Goal: Task Accomplishment & Management: Manage account settings

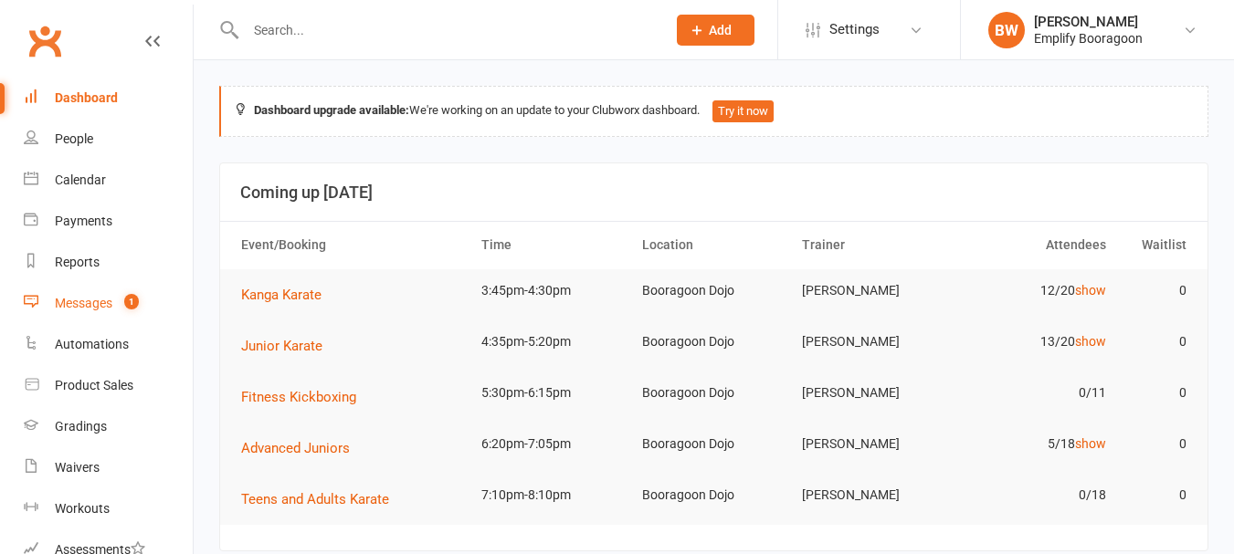
click at [99, 310] on div "Messages" at bounding box center [84, 303] width 58 height 15
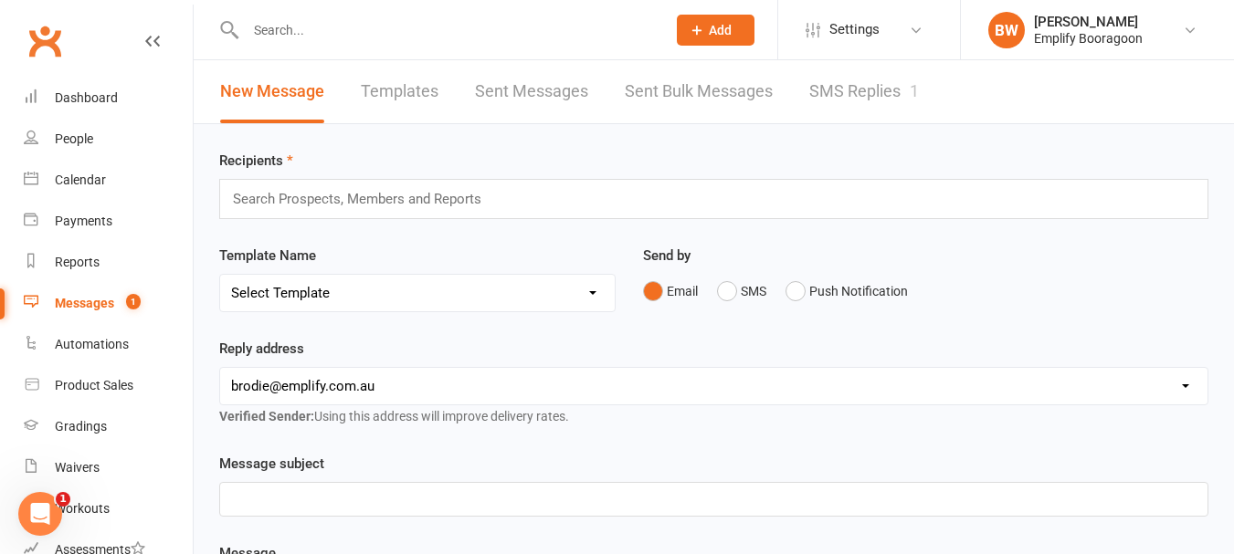
click at [832, 103] on link "SMS Replies 1" at bounding box center [864, 91] width 110 height 63
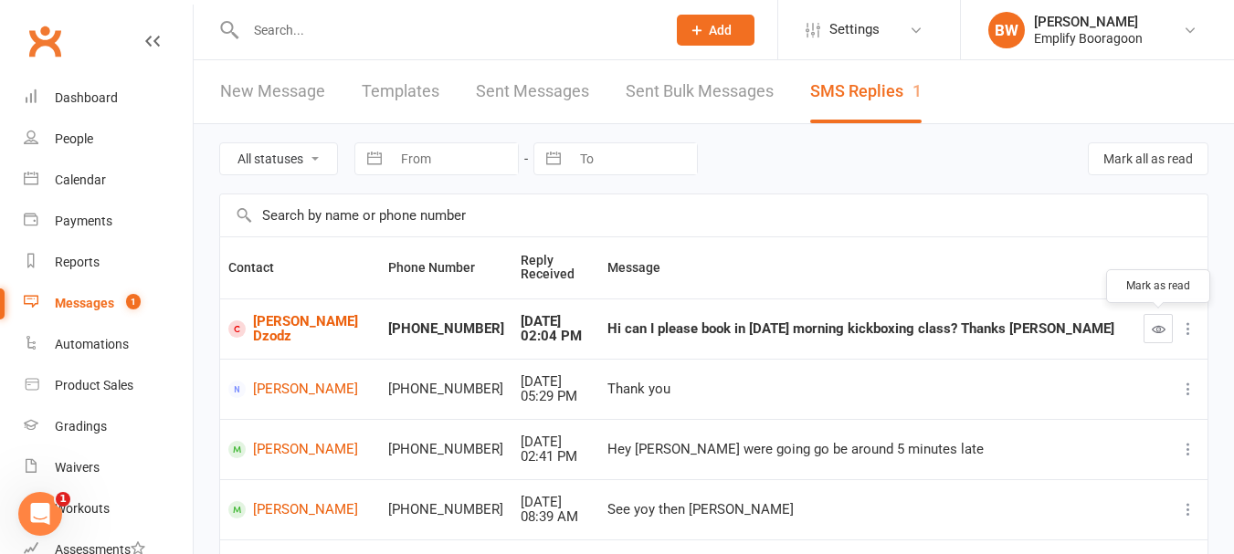
click at [1161, 322] on icon "button" at bounding box center [1158, 329] width 14 height 14
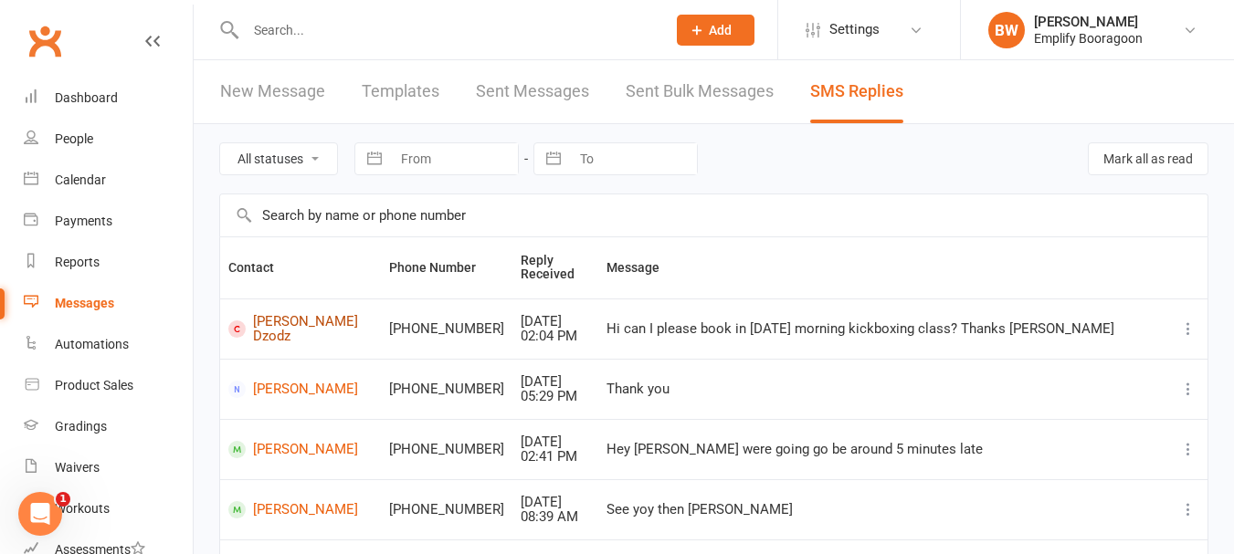
click at [288, 332] on link "[PERSON_NAME] Dzodz" at bounding box center [300, 329] width 144 height 30
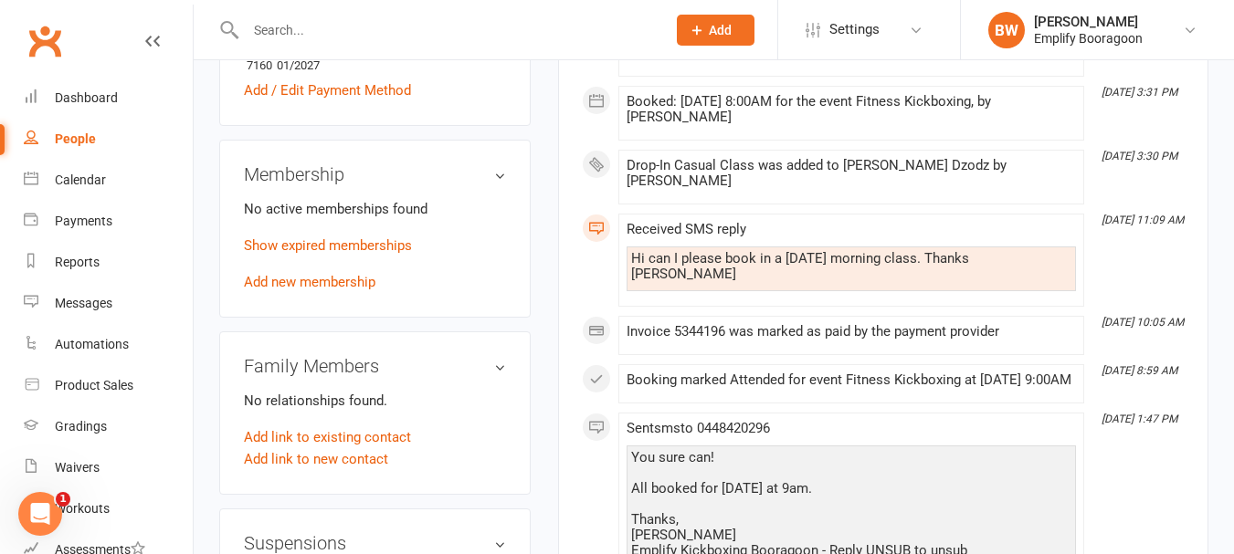
scroll to position [822, 0]
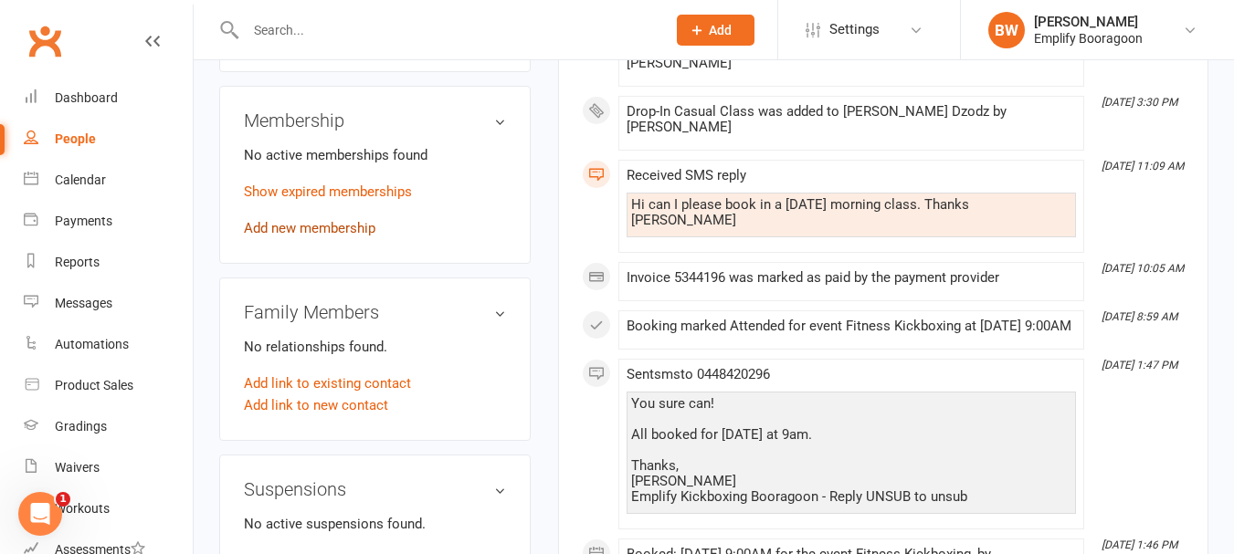
click at [295, 220] on link "Add new membership" at bounding box center [309, 228] width 131 height 16
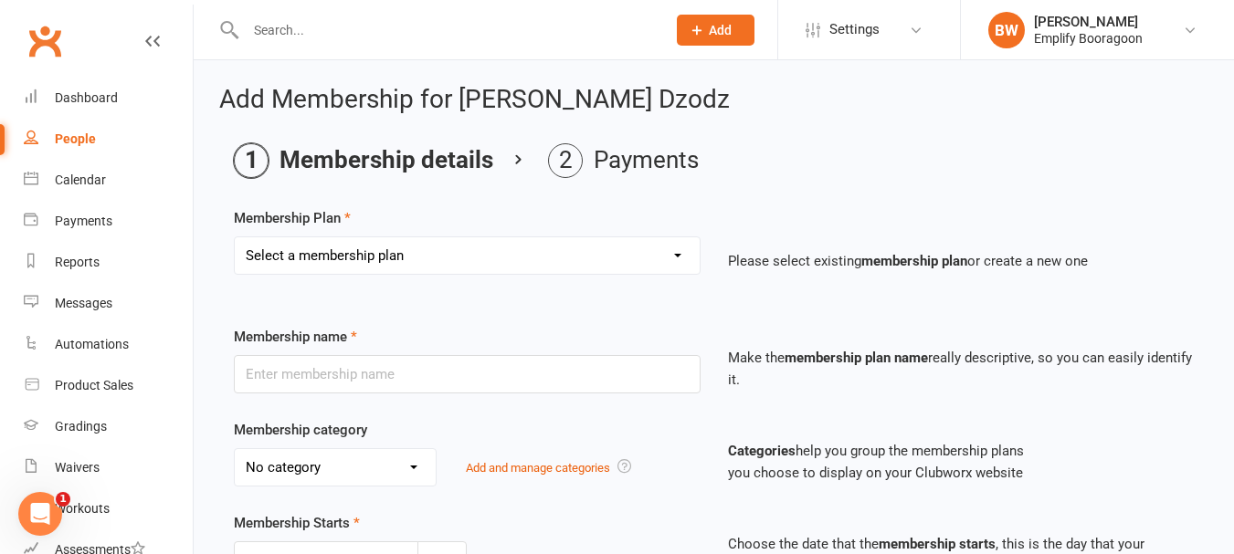
click at [580, 231] on div "Membership Plan Select a membership plan Create new Membership Plan Leadership …" at bounding box center [714, 253] width 960 height 93
click at [585, 264] on select "Select a membership plan Create new Membership Plan Leadership Team Fitness Kic…" at bounding box center [467, 255] width 465 height 37
select select "8"
click at [235, 237] on select "Select a membership plan Create new Membership Plan Leadership Team Fitness Kic…" at bounding box center [467, 255] width 465 height 37
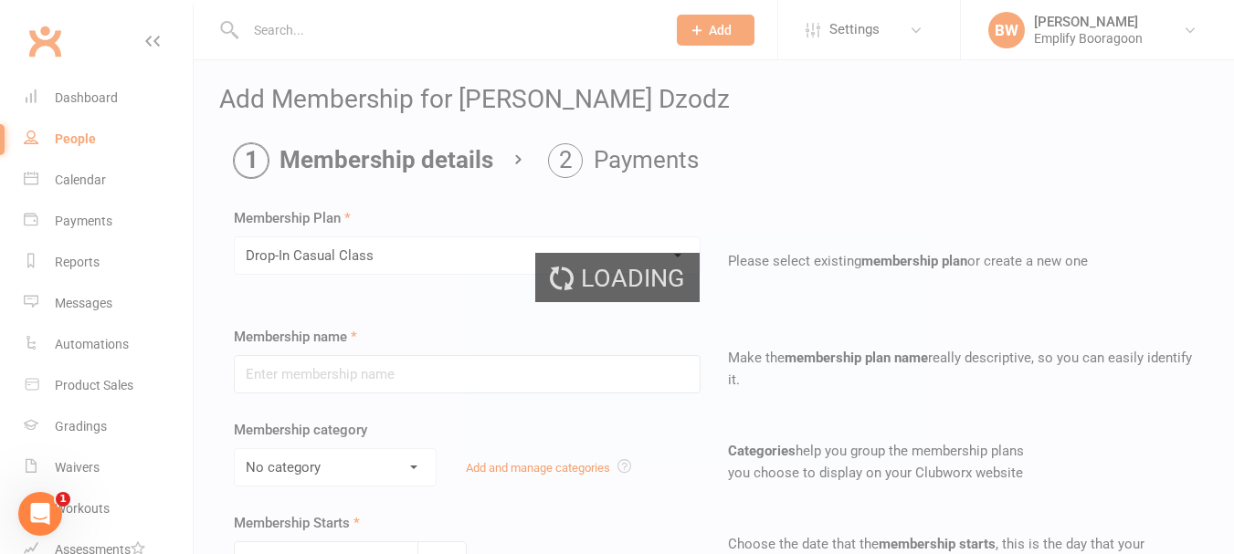
type input "Drop-In Casual Class"
type input "7"
select select "0"
type input "1"
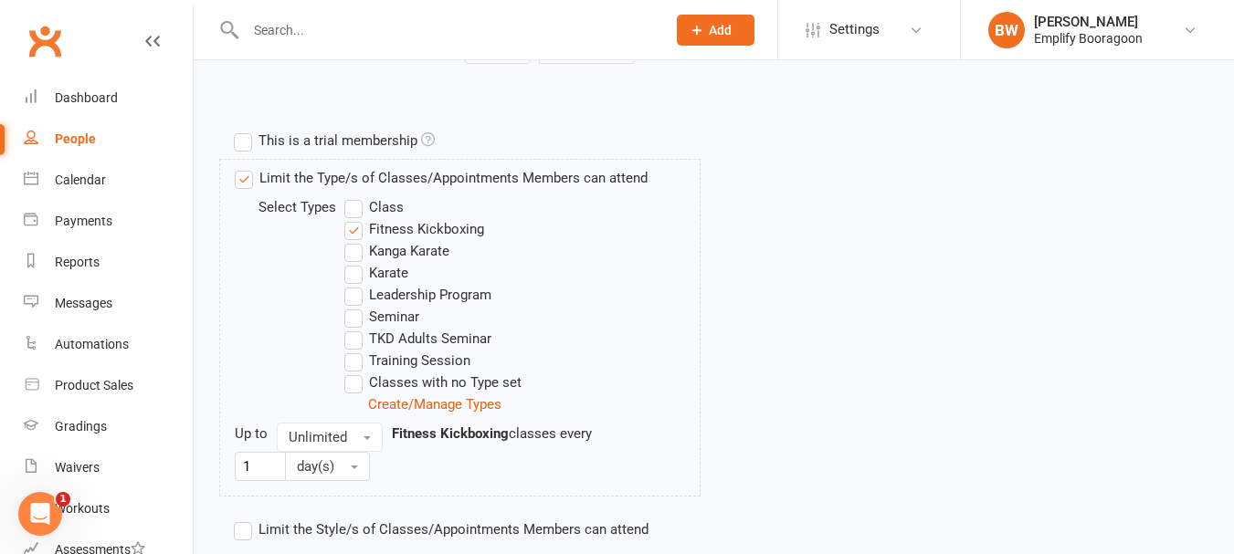
scroll to position [936, 0]
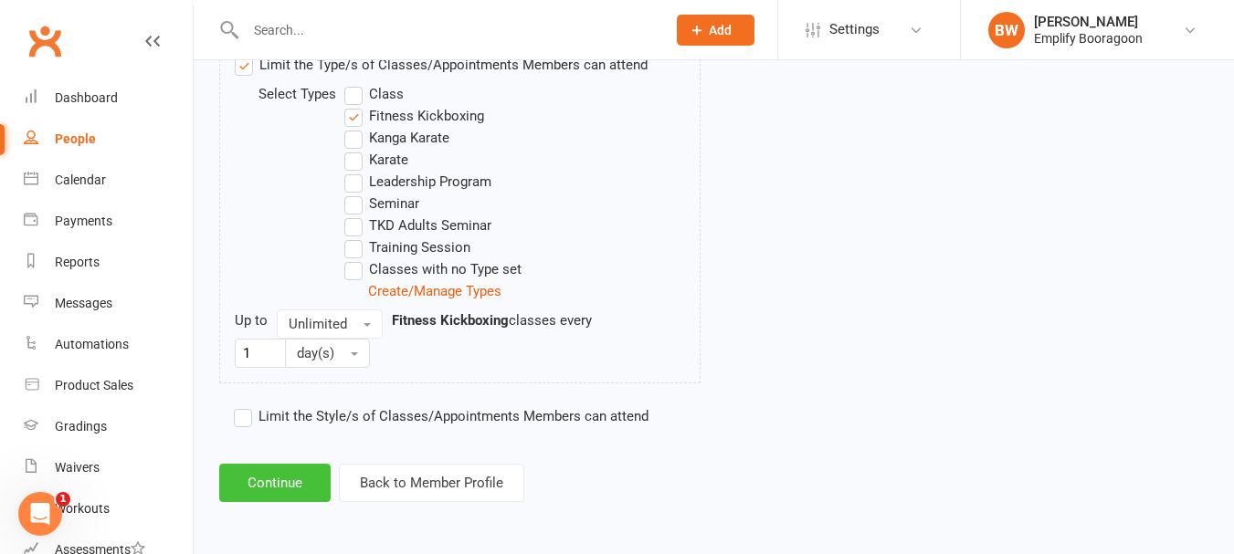
click at [280, 499] on button "Continue" at bounding box center [274, 483] width 111 height 38
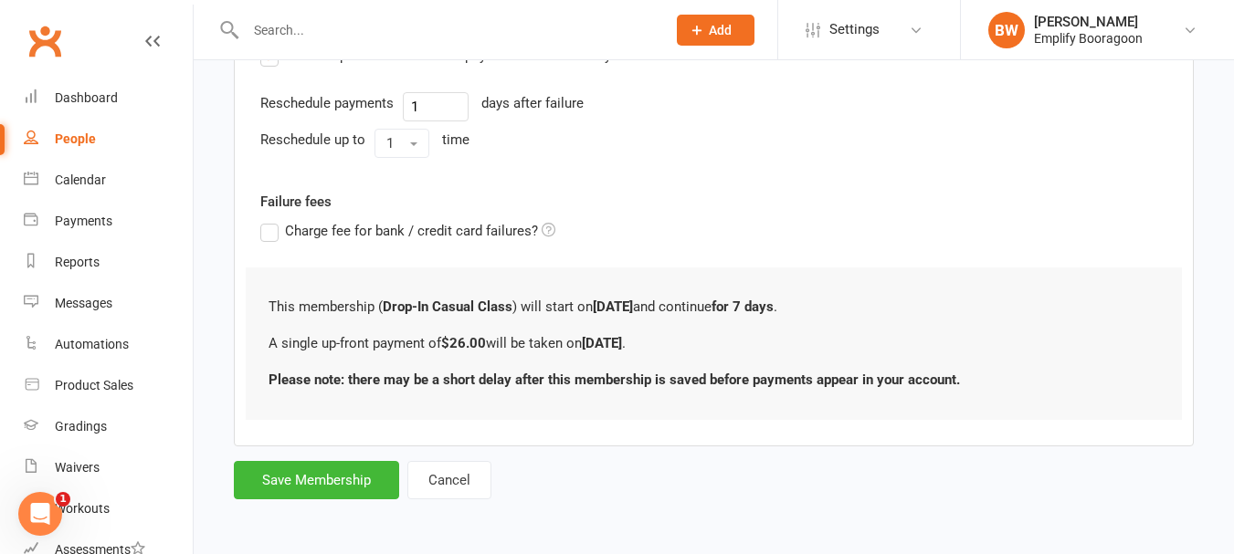
scroll to position [513, 0]
click at [325, 478] on button "Save Membership" at bounding box center [316, 479] width 165 height 38
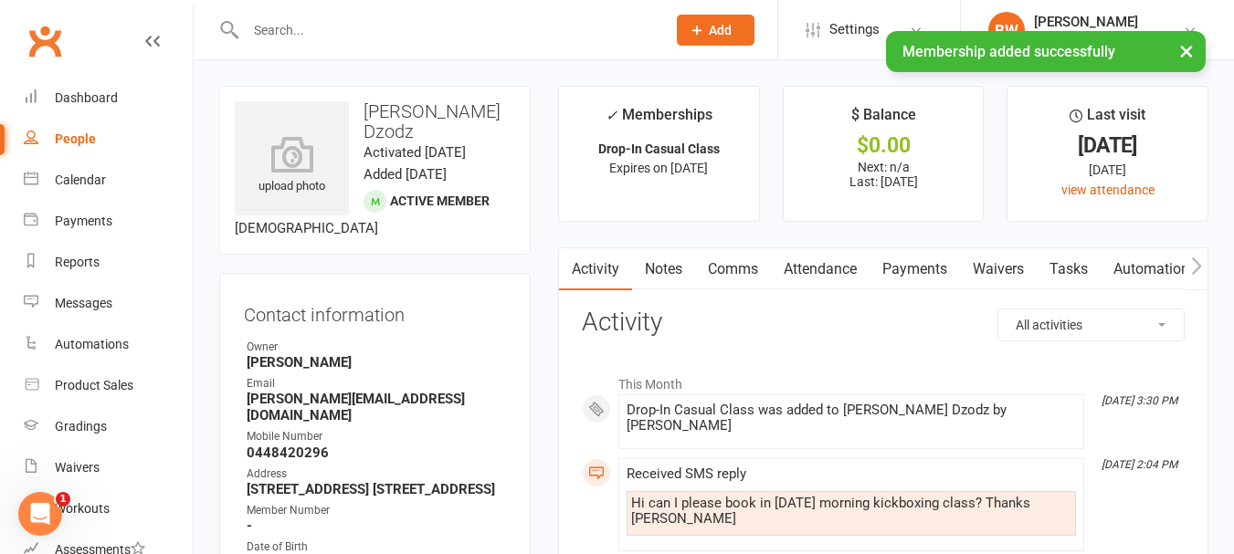
click at [838, 257] on link "Attendance" at bounding box center [820, 269] width 99 height 42
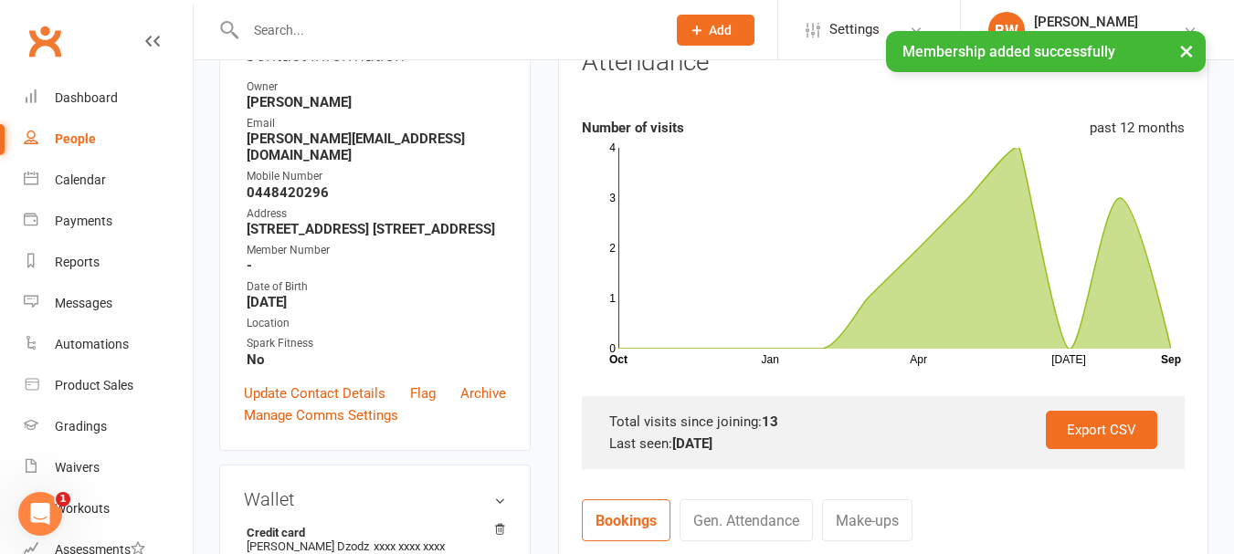
scroll to position [548, 0]
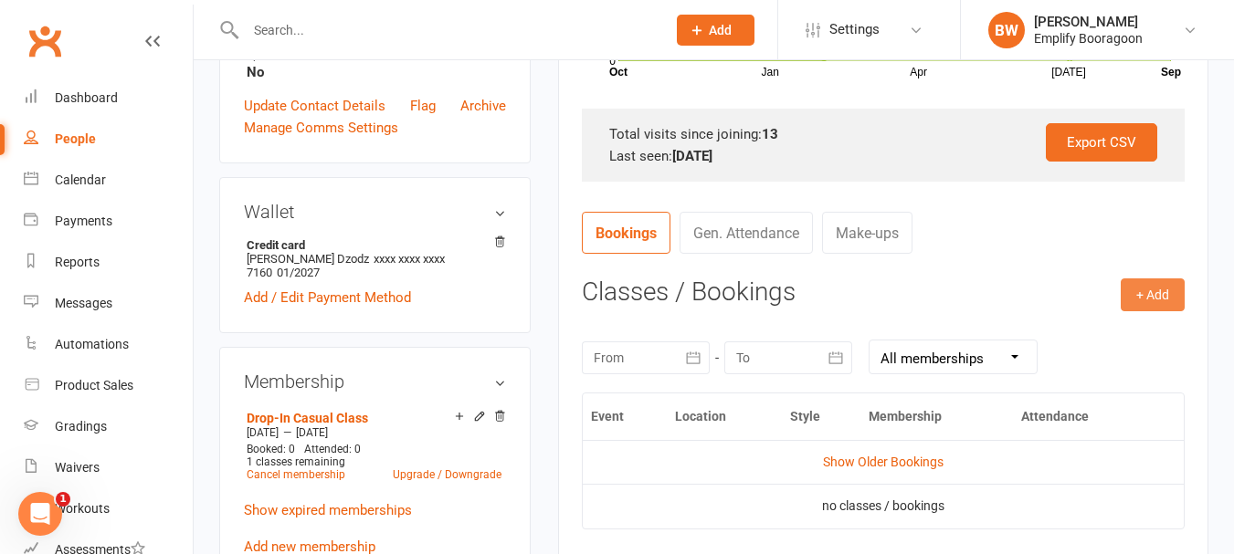
click at [1152, 305] on button "+ Add" at bounding box center [1152, 294] width 64 height 33
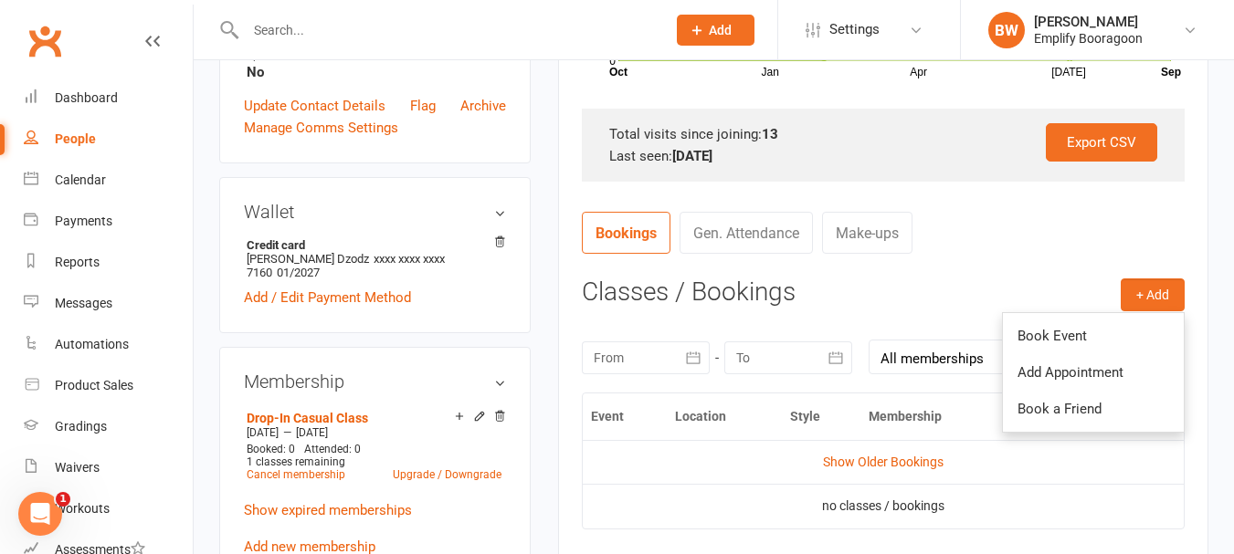
click at [1103, 314] on ul "Book Event Add Appointment Book a Friend" at bounding box center [1093, 372] width 183 height 121
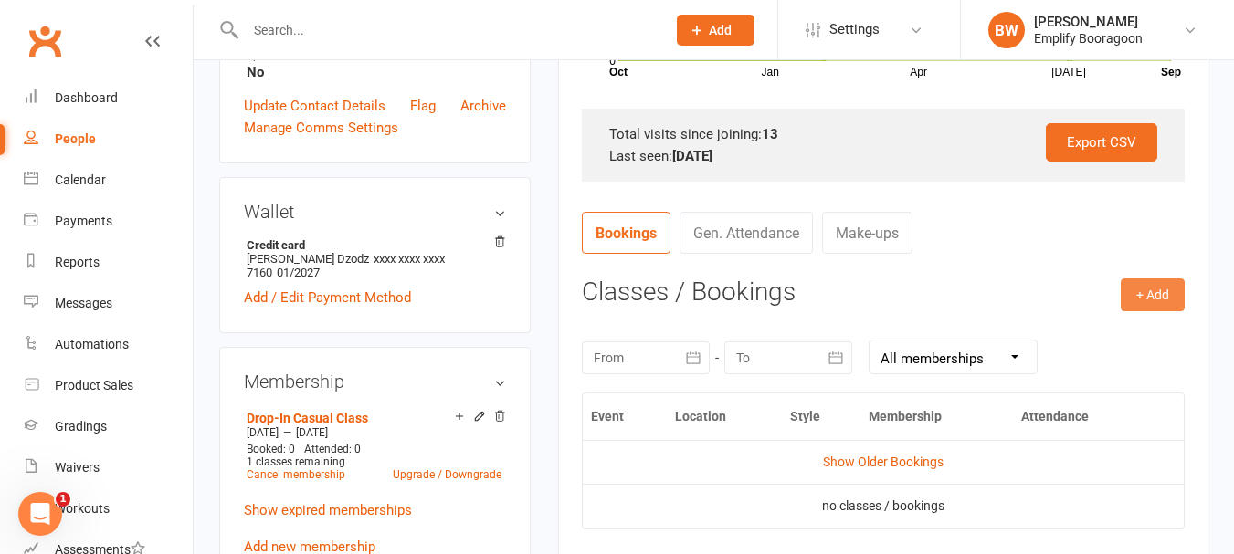
click at [1142, 293] on button "+ Add" at bounding box center [1152, 294] width 64 height 33
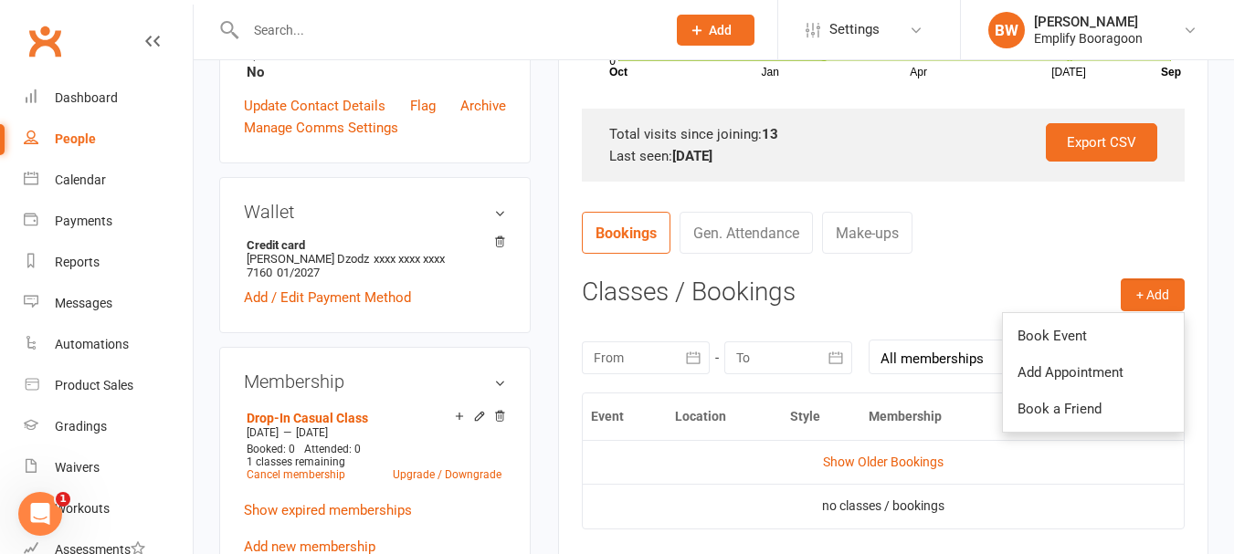
click at [1119, 314] on ul "Book Event Add Appointment Book a Friend" at bounding box center [1093, 372] width 183 height 121
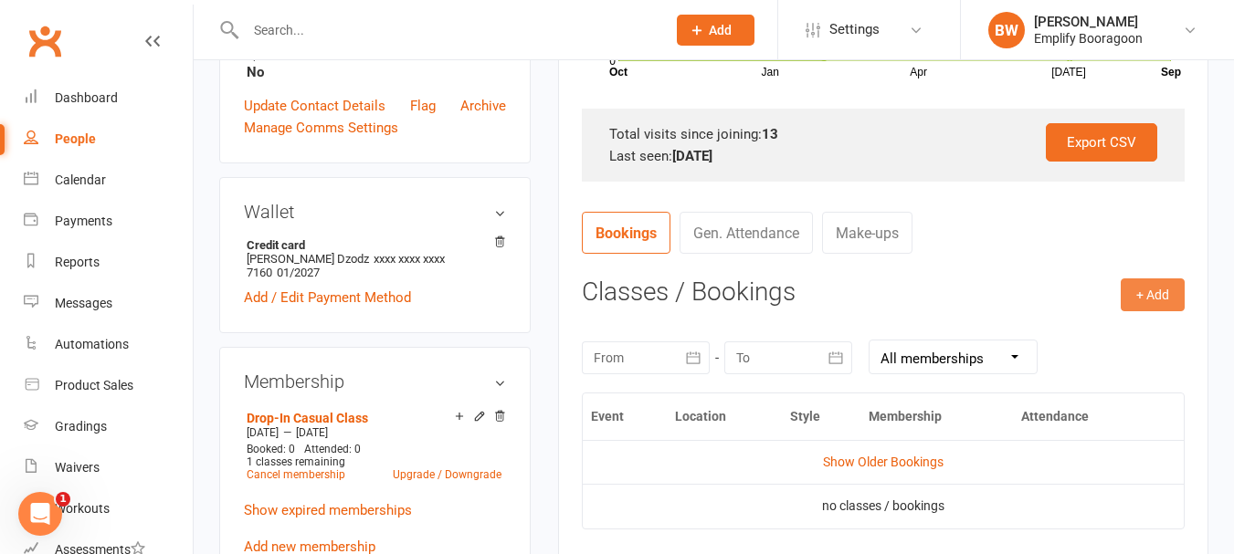
click at [1136, 293] on button "+ Add" at bounding box center [1152, 294] width 64 height 33
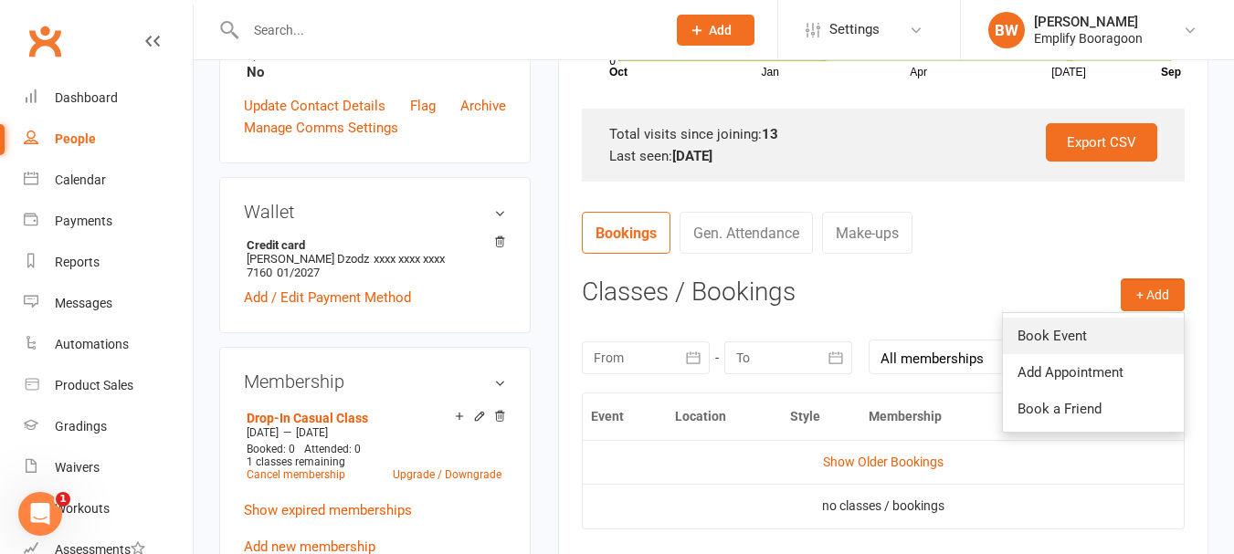
click at [1101, 331] on link "Book Event" at bounding box center [1093, 336] width 181 height 37
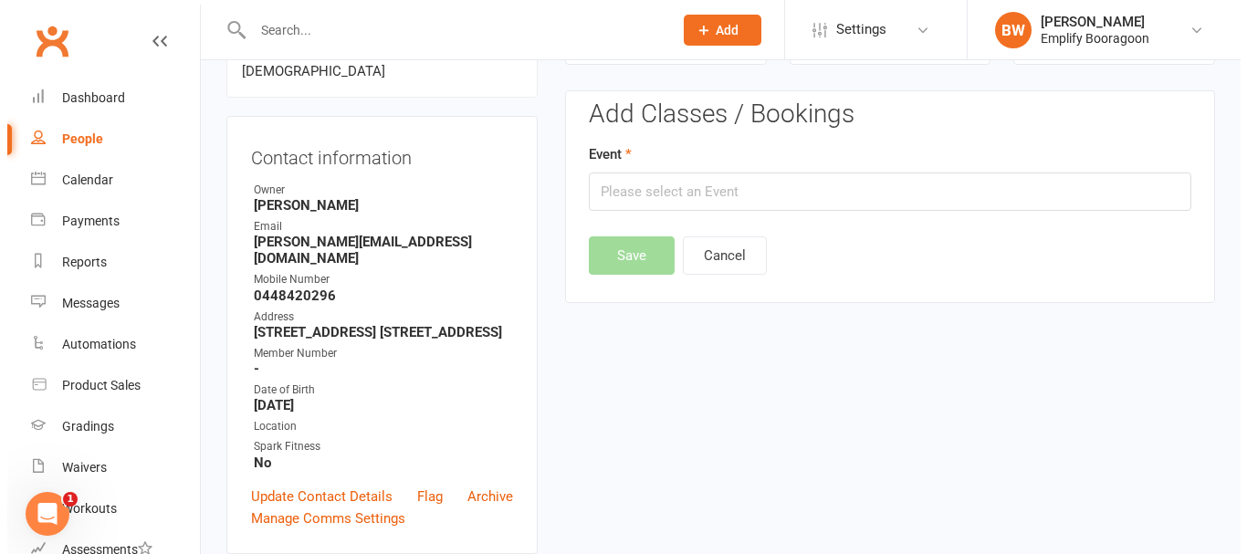
scroll to position [156, 0]
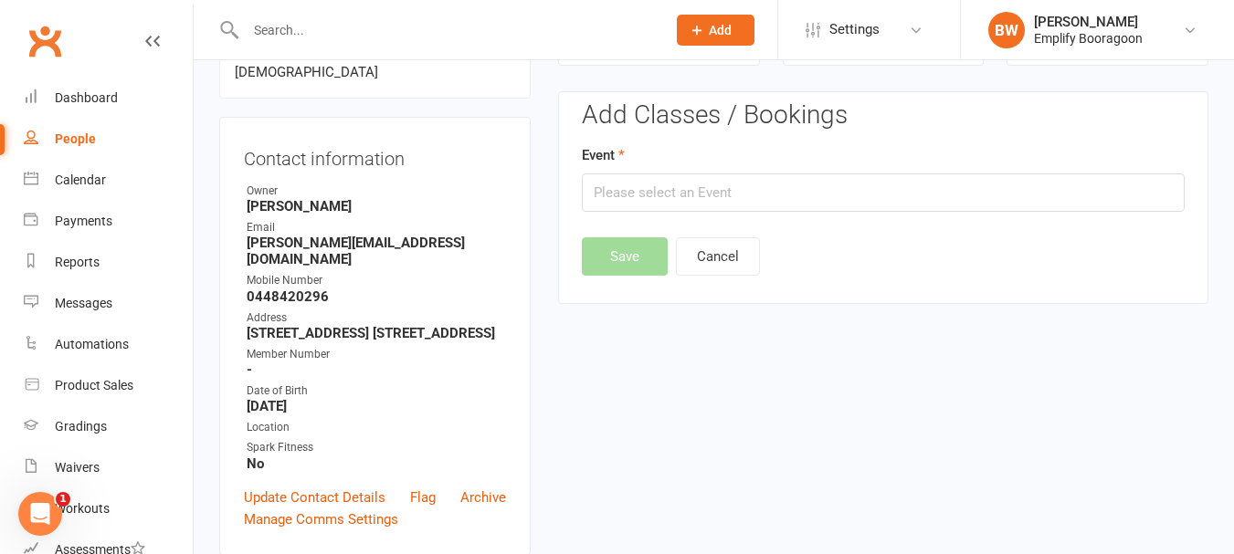
click at [773, 223] on div "Add Classes / Bookings Event Save Cancel" at bounding box center [883, 188] width 603 height 174
click at [748, 162] on div "Event" at bounding box center [883, 178] width 603 height 68
click at [763, 194] on input "text" at bounding box center [883, 192] width 603 height 38
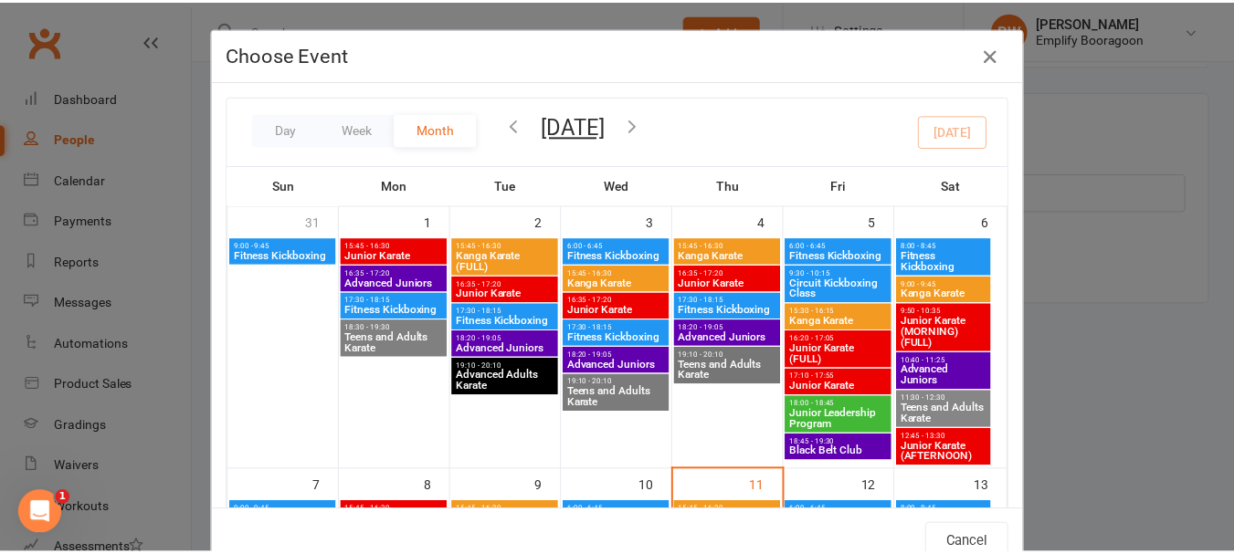
scroll to position [365, 0]
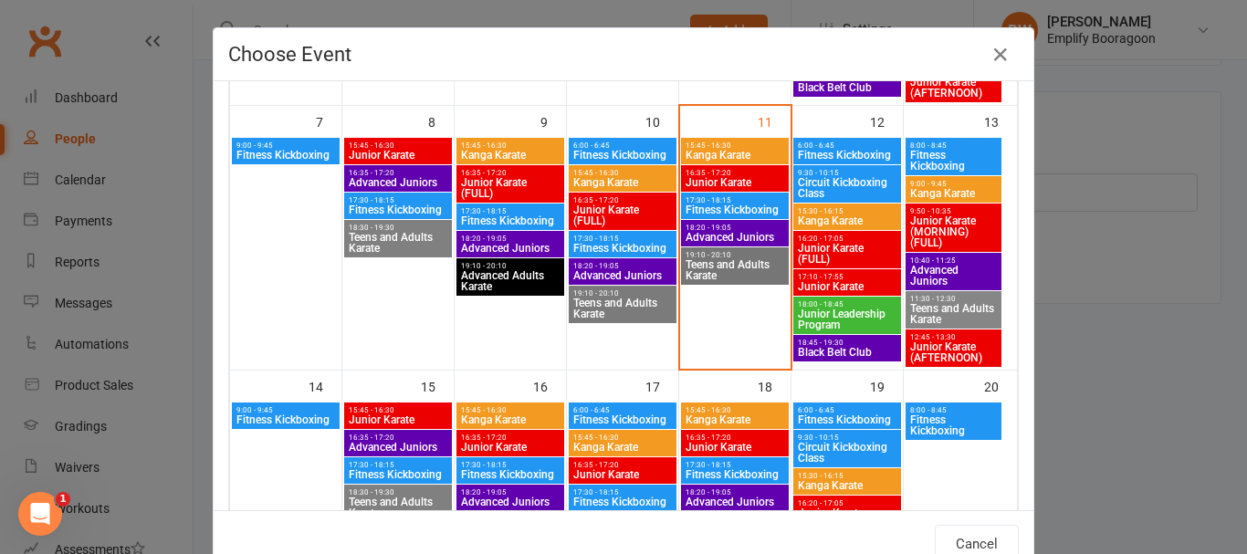
click at [297, 413] on span "9:00 - 9:45" at bounding box center [286, 410] width 100 height 8
type input "Fitness Kickboxing - [DATE] 9:00:00 AM"
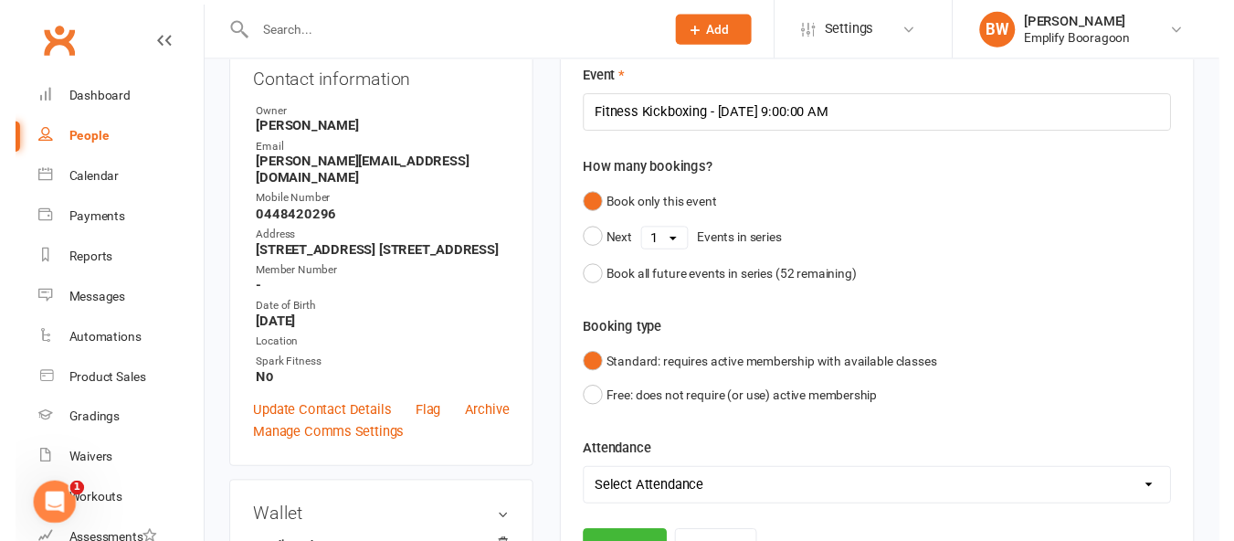
scroll to position [339, 0]
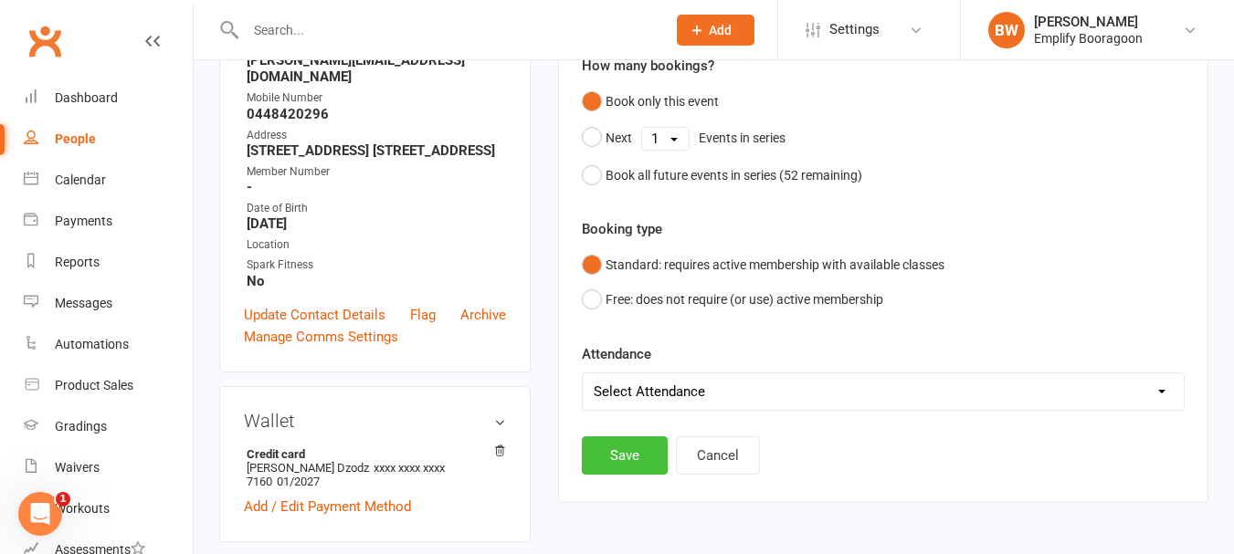
click at [630, 439] on button "Save" at bounding box center [625, 455] width 86 height 38
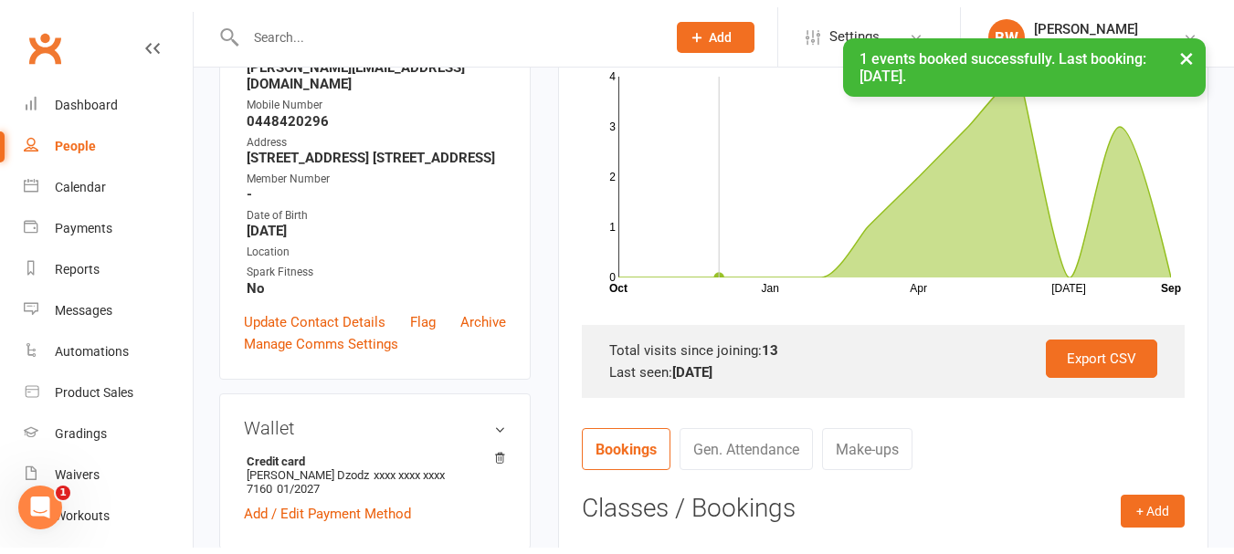
scroll to position [0, 0]
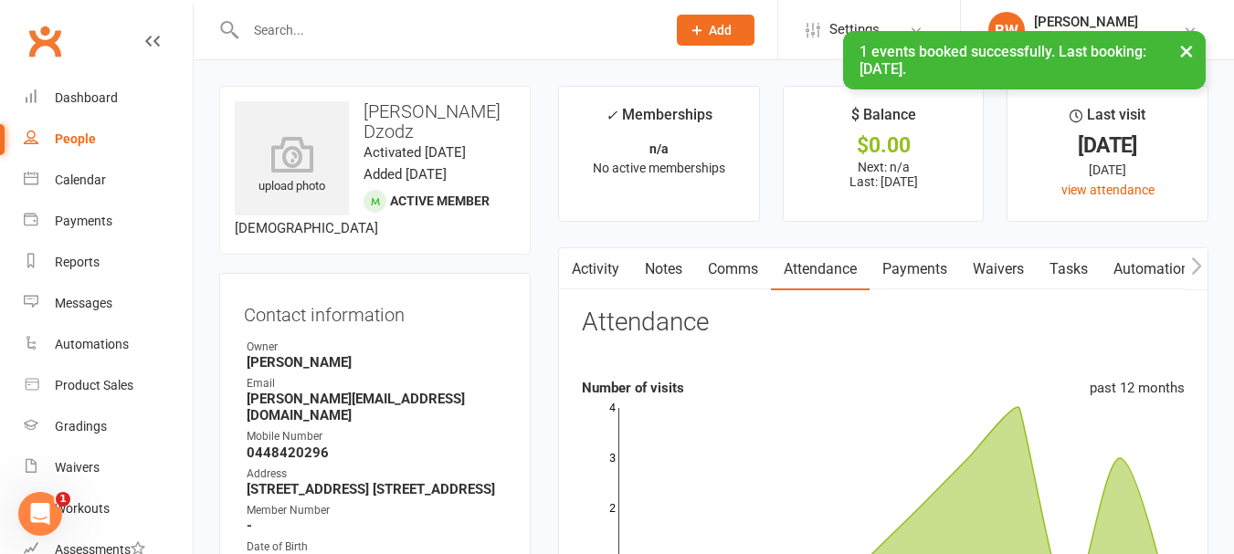
click at [655, 279] on link "Notes" at bounding box center [663, 269] width 63 height 42
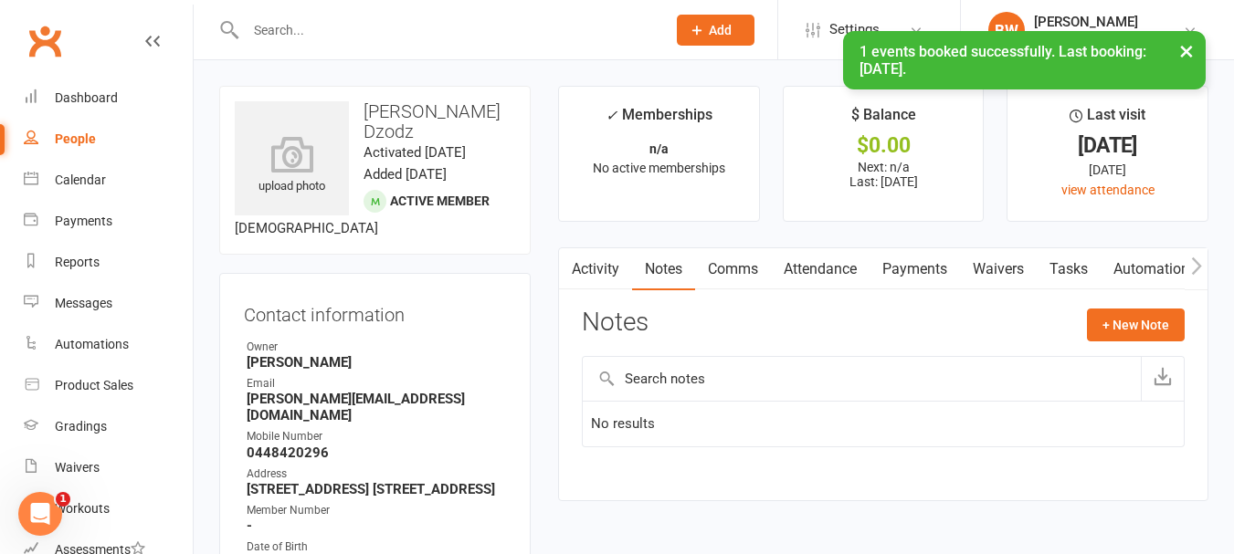
click at [747, 271] on link "Comms" at bounding box center [733, 269] width 76 height 42
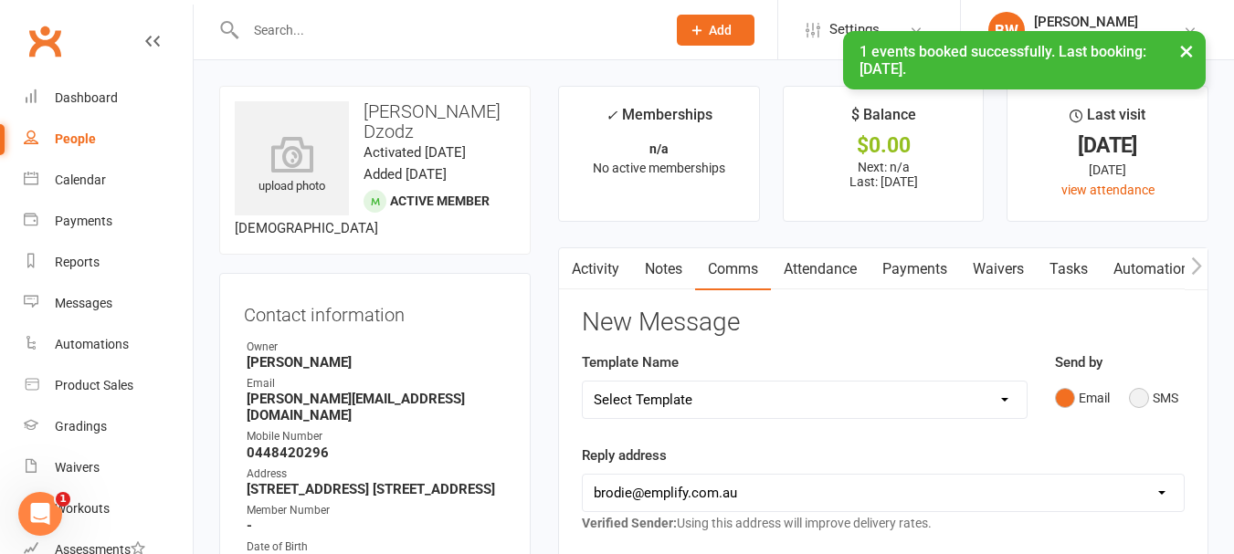
click at [1150, 401] on button "SMS" at bounding box center [1153, 398] width 49 height 35
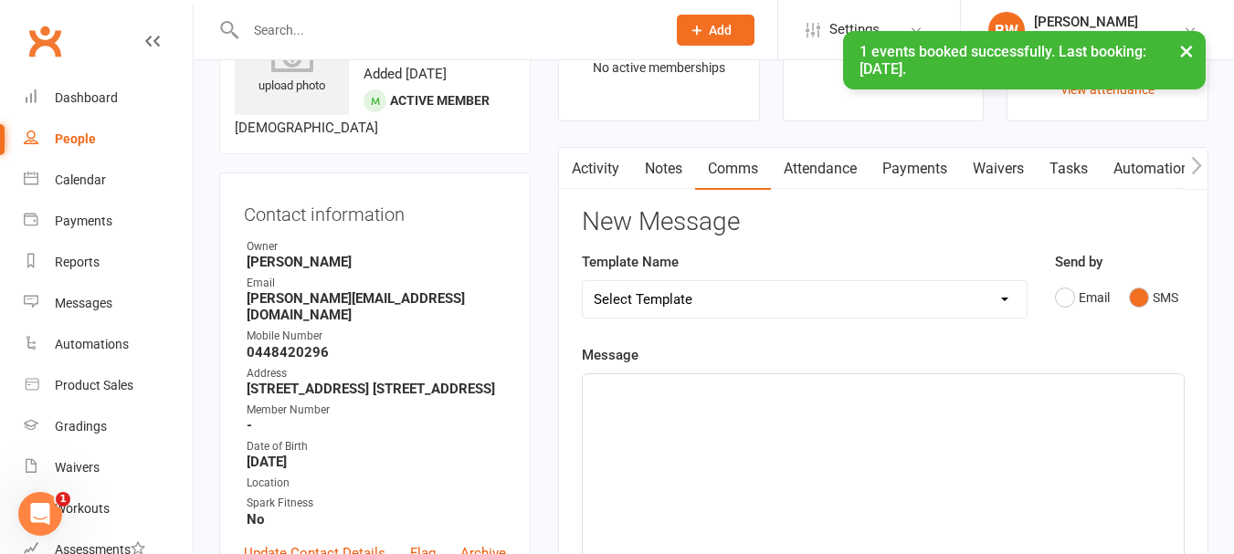
scroll to position [183, 0]
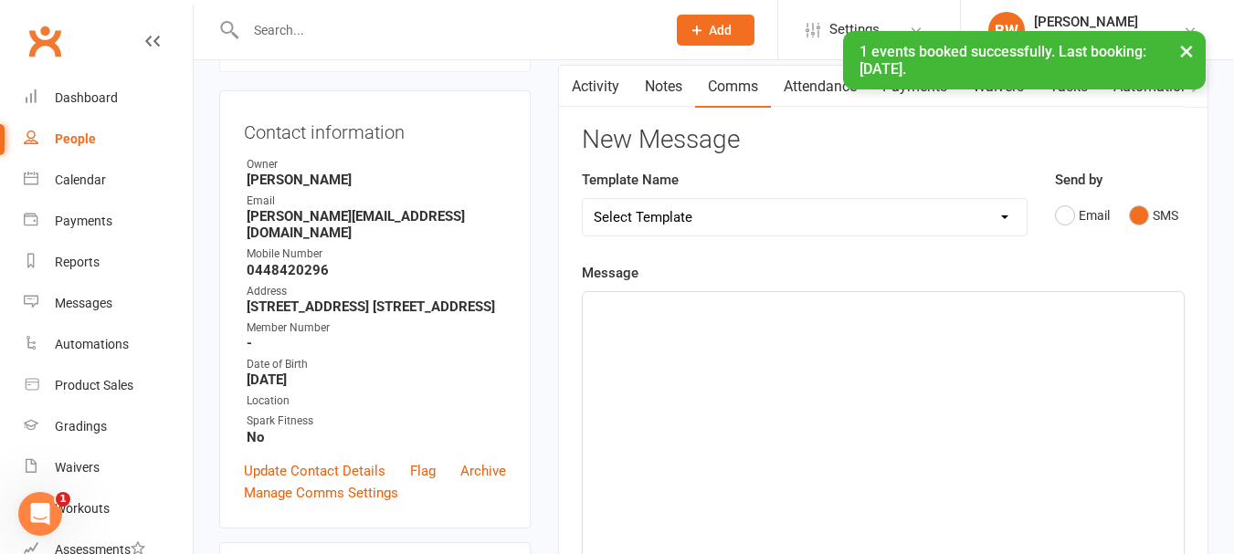
click at [819, 410] on div "﻿" at bounding box center [883, 429] width 601 height 274
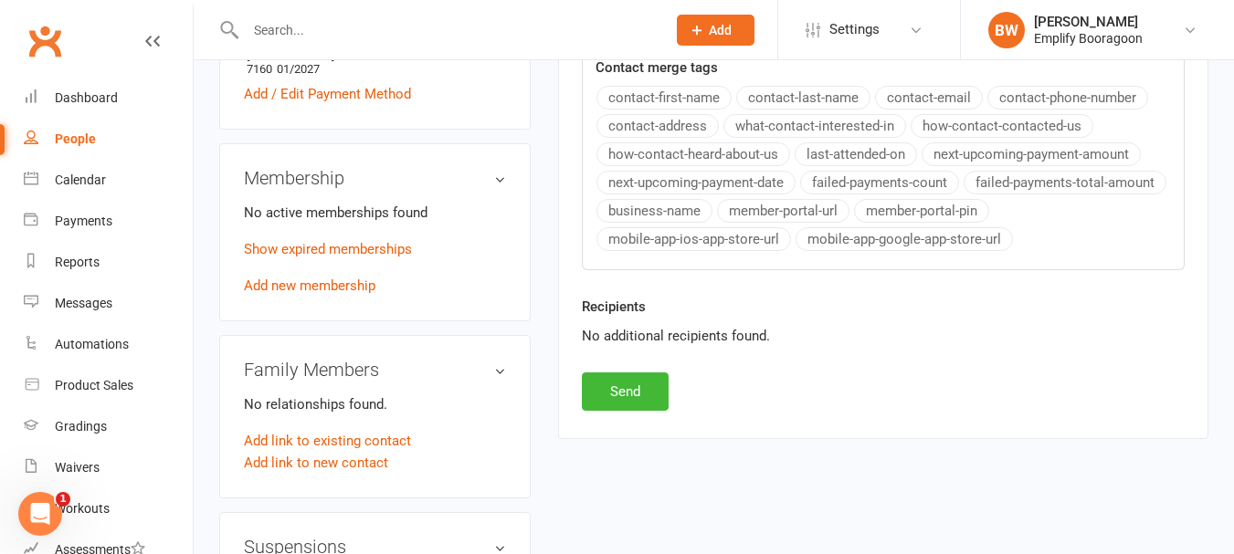
scroll to position [822, 0]
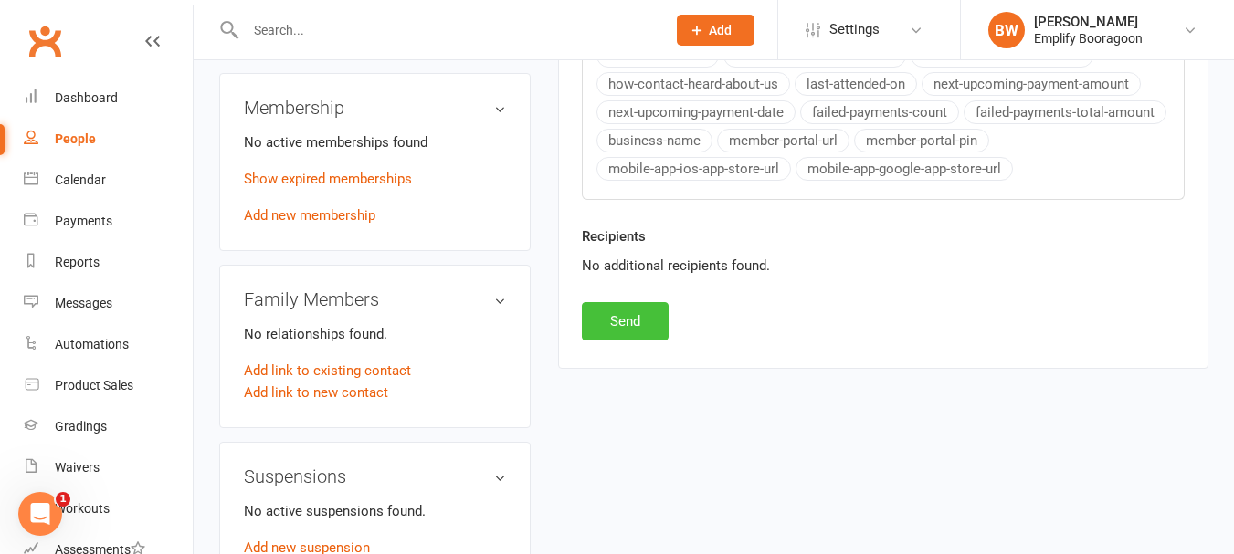
click at [605, 310] on button "Send" at bounding box center [625, 321] width 87 height 38
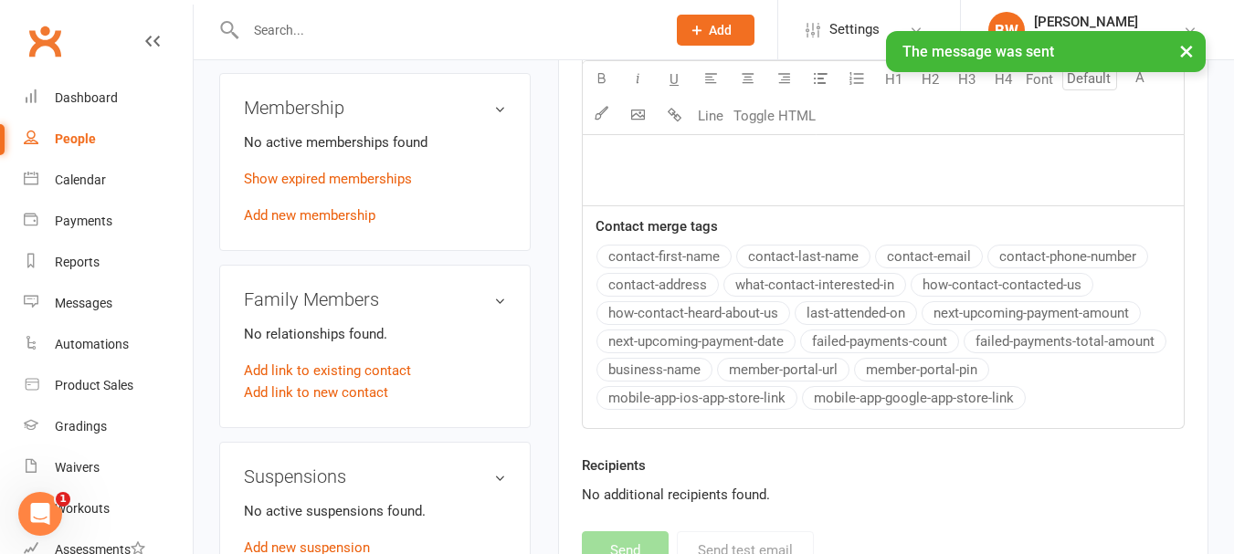
scroll to position [0, 0]
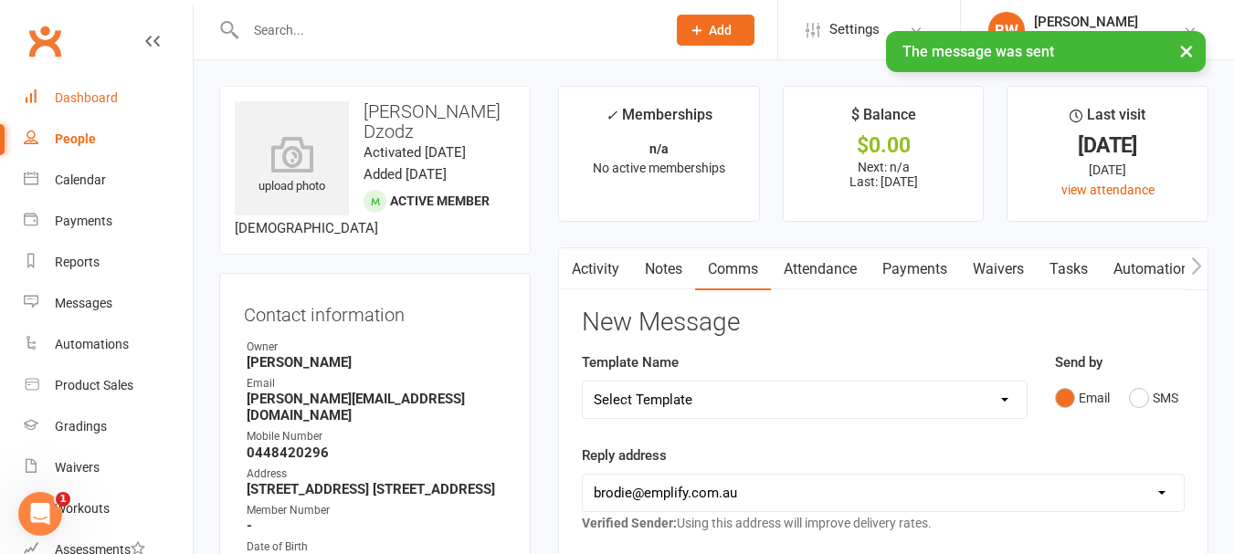
click at [98, 100] on div "Dashboard" at bounding box center [86, 97] width 63 height 15
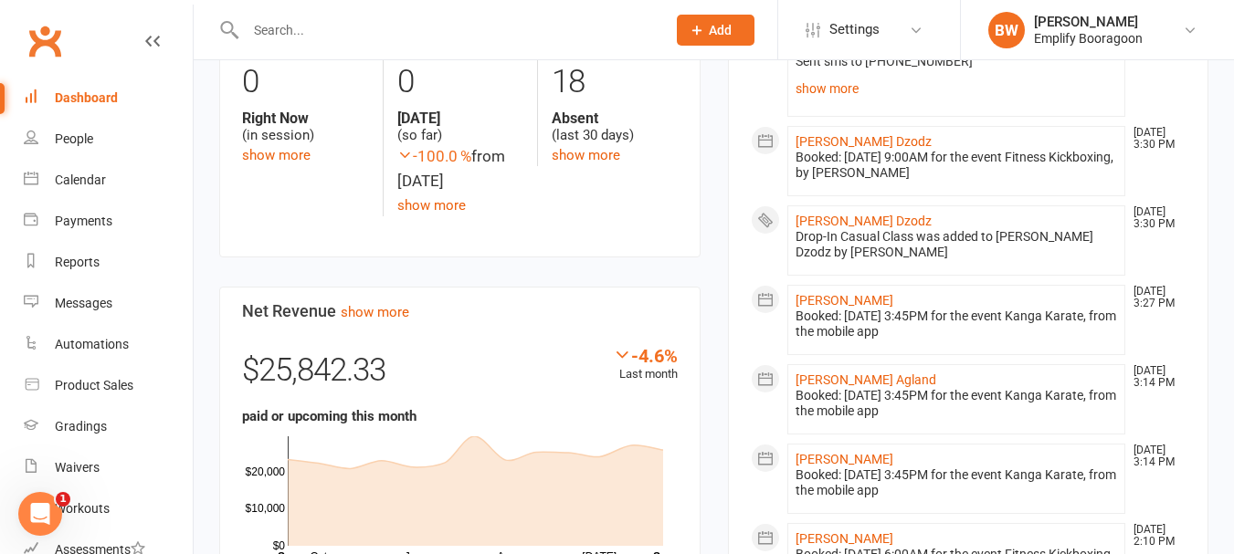
scroll to position [1096, 0]
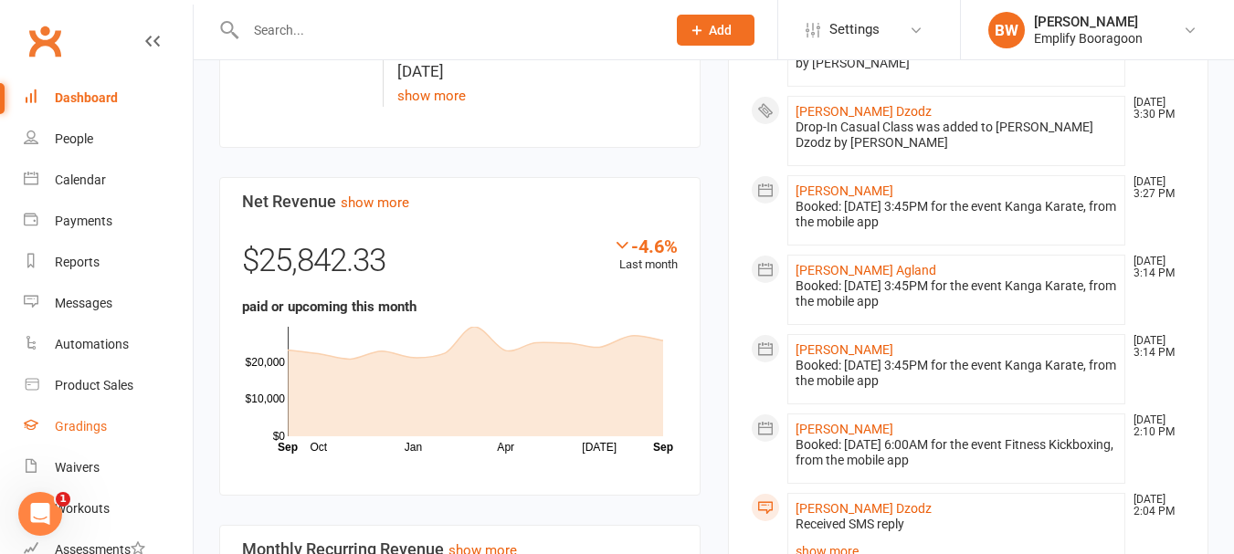
click at [85, 423] on div "Gradings" at bounding box center [81, 426] width 52 height 15
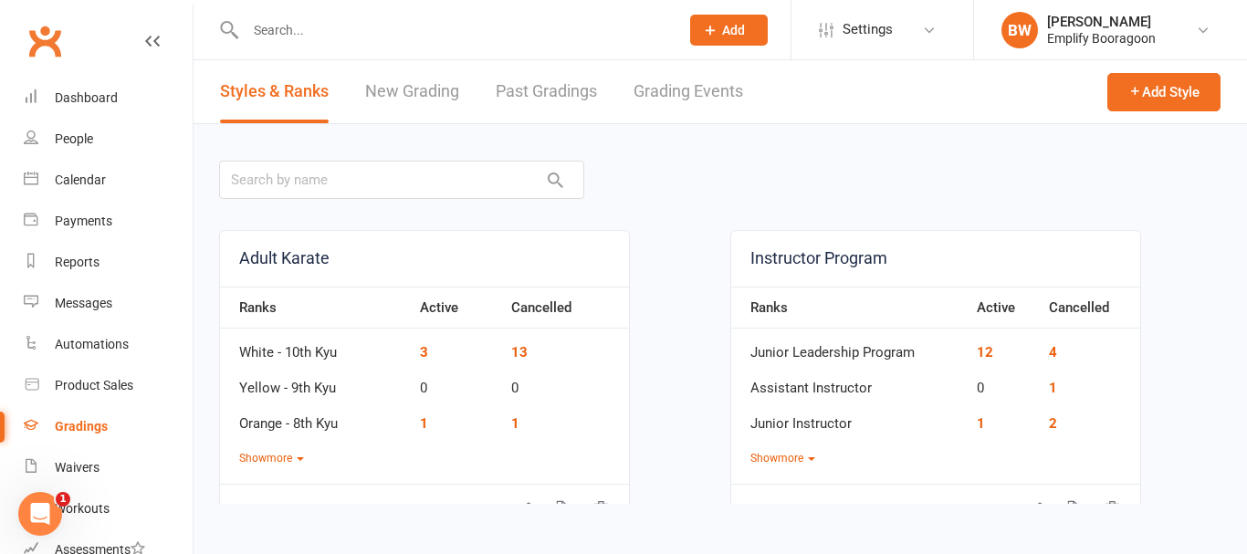
click at [673, 103] on link "Grading Events" at bounding box center [689, 91] width 110 height 63
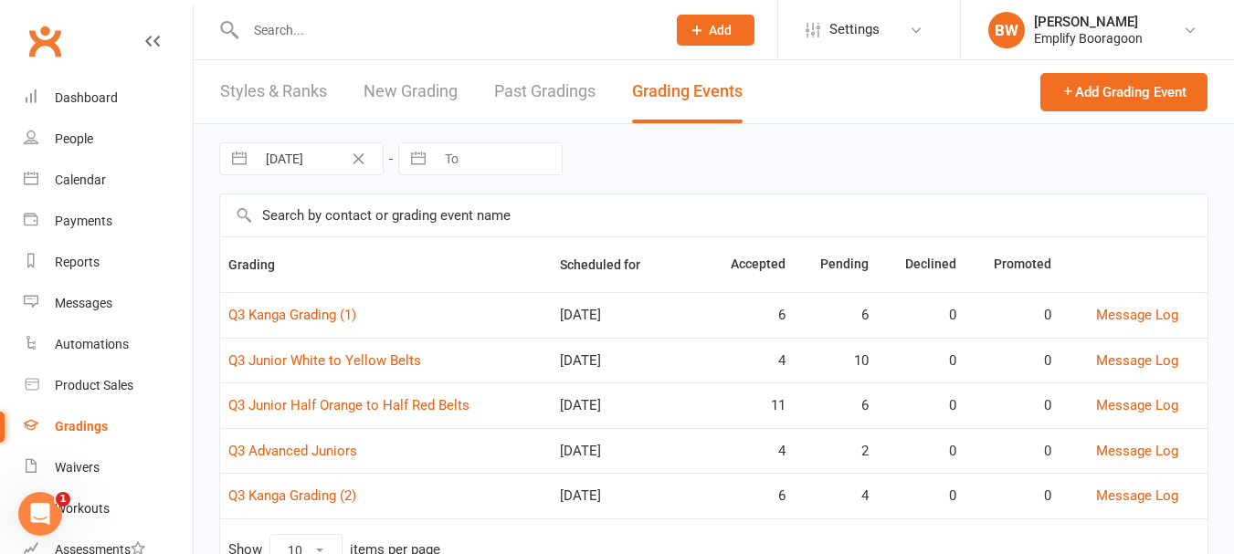
scroll to position [80, 0]
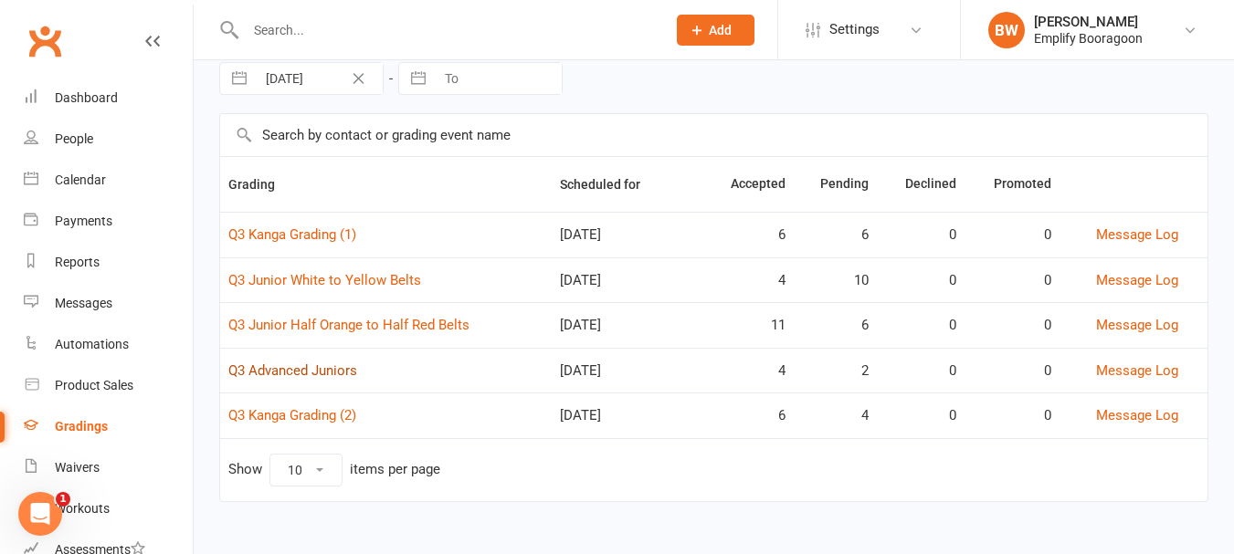
click at [294, 375] on link "Q3 Advanced Juniors" at bounding box center [292, 370] width 129 height 16
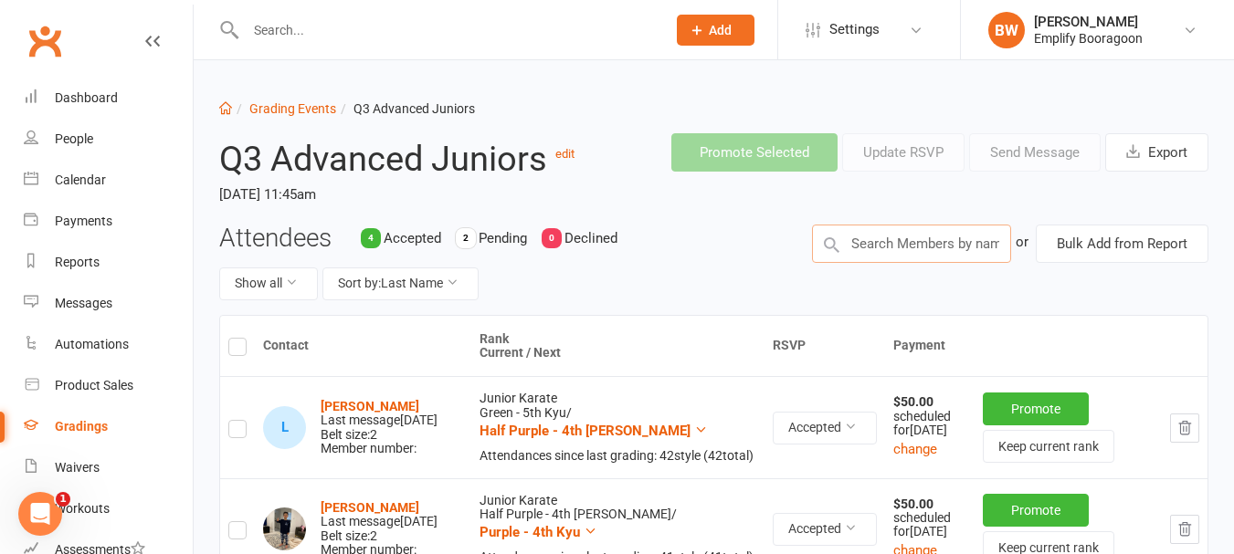
click at [894, 245] on input "text" at bounding box center [911, 244] width 199 height 38
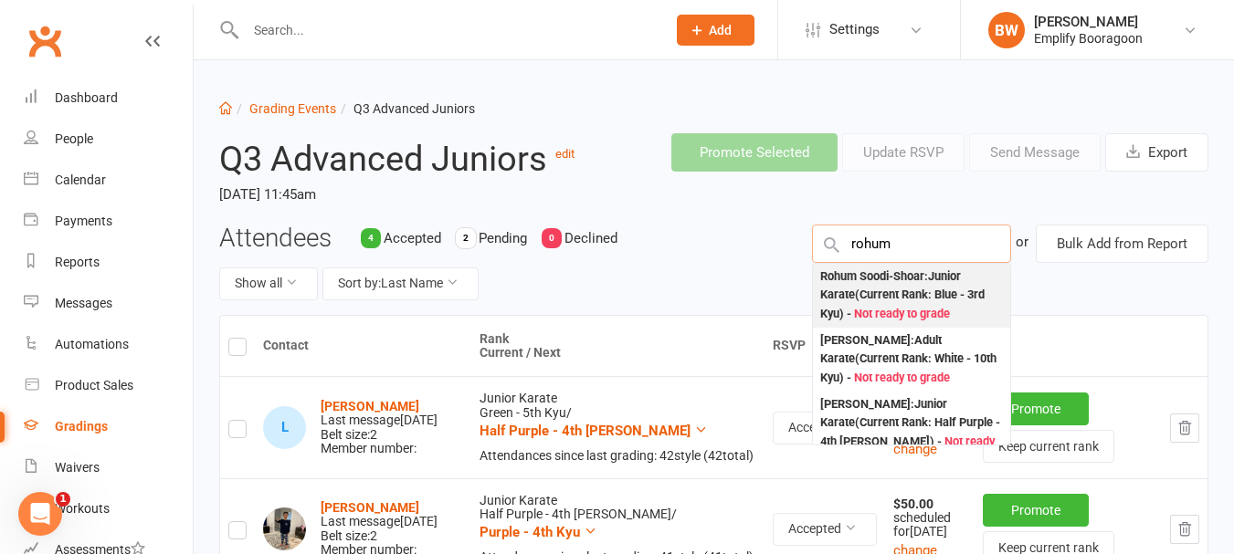
type input "rohum"
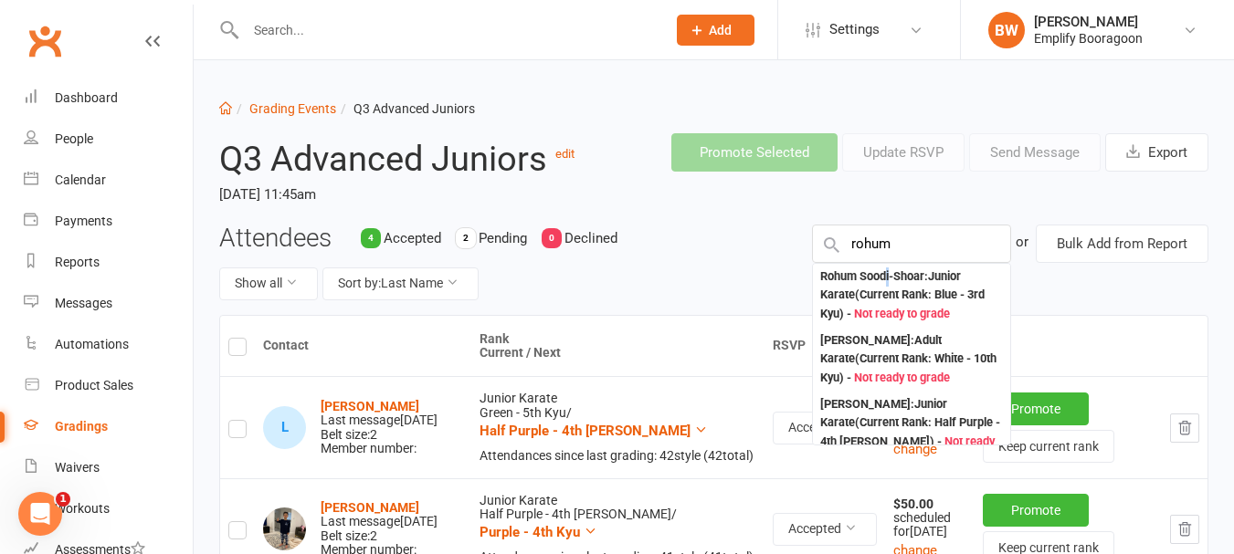
click at [889, 284] on div "Rohum Soodi-Shoar : Junior Karate (Current Rank: Blue - 3rd Kyu ) - Not ready t…" at bounding box center [911, 296] width 183 height 57
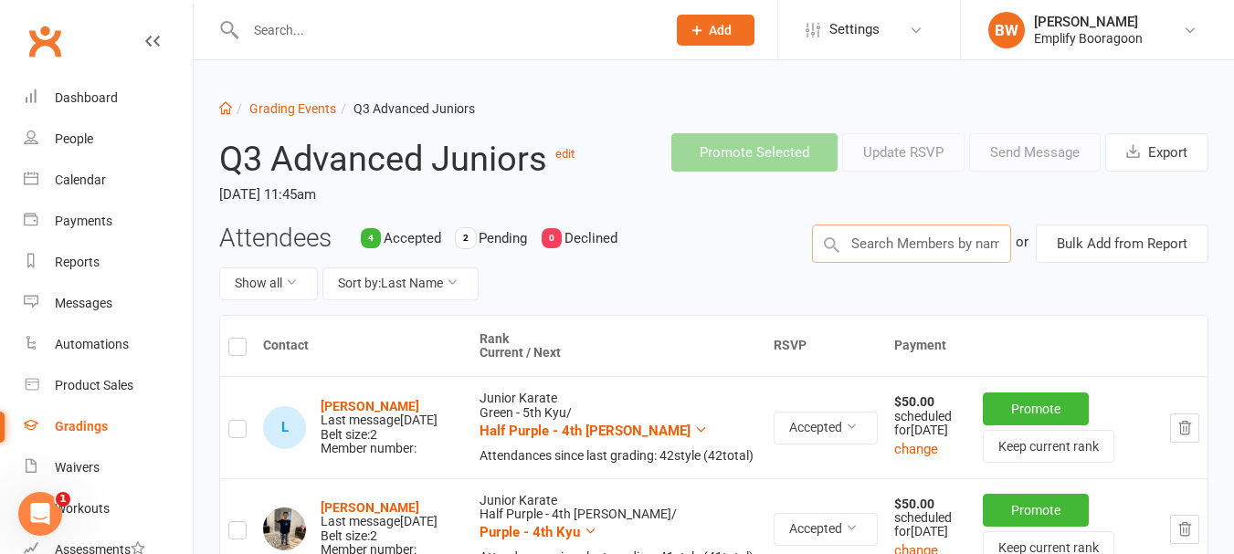
click at [848, 257] on input "text" at bounding box center [911, 244] width 199 height 38
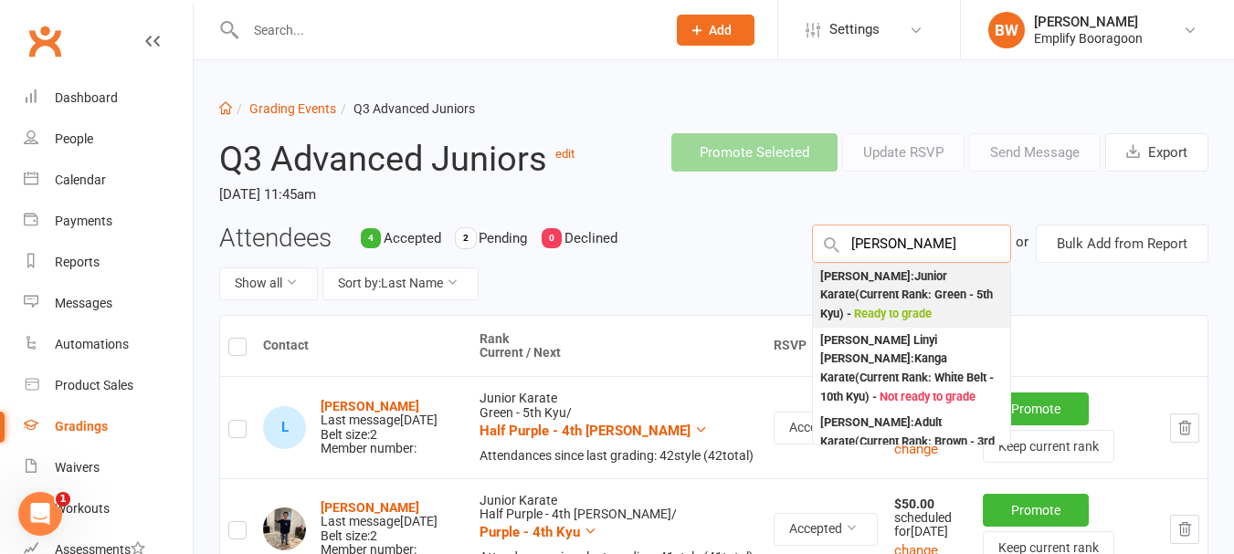
type input "[PERSON_NAME]"
click at [865, 276] on div "[PERSON_NAME] : Junior Karate (Current Rank: Green - 5th Kyu ) - Ready to grade" at bounding box center [911, 296] width 183 height 57
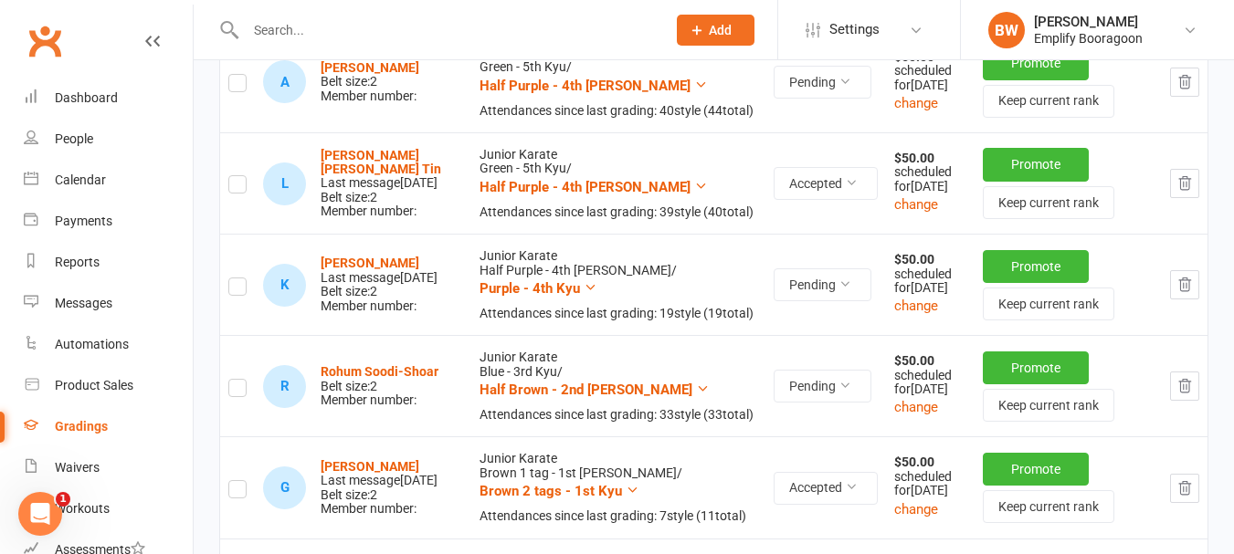
scroll to position [548, 0]
click at [236, 87] on label at bounding box center [237, 87] width 18 height 0
click at [236, 76] on input "checkbox" at bounding box center [237, 76] width 18 height 0
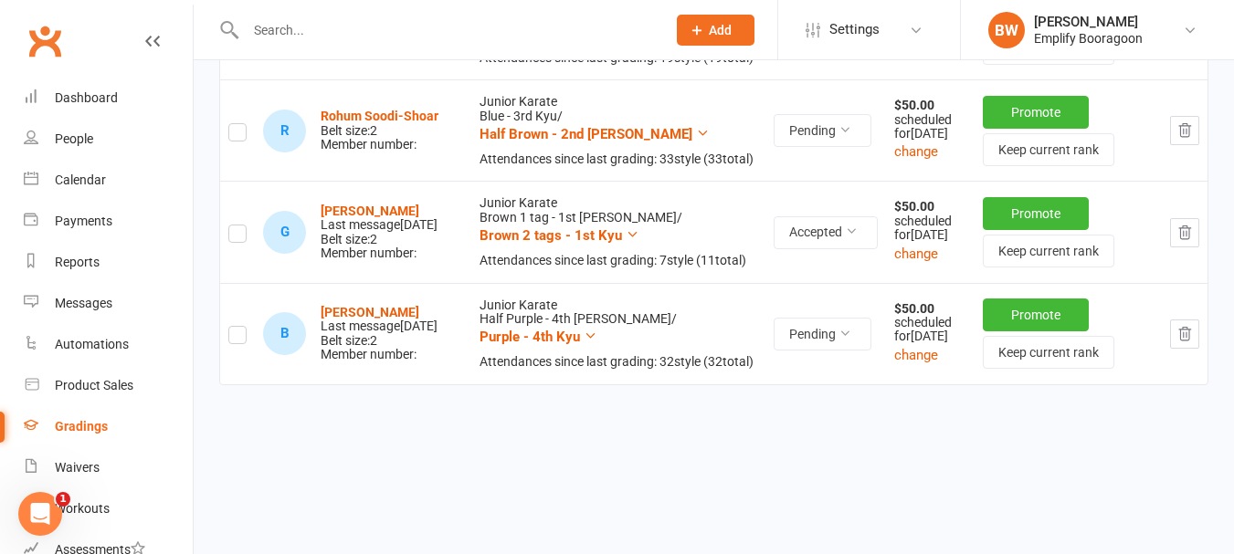
scroll to position [822, 0]
click at [245, 135] on label at bounding box center [237, 135] width 18 height 0
click at [245, 124] on input "checkbox" at bounding box center [237, 124] width 18 height 0
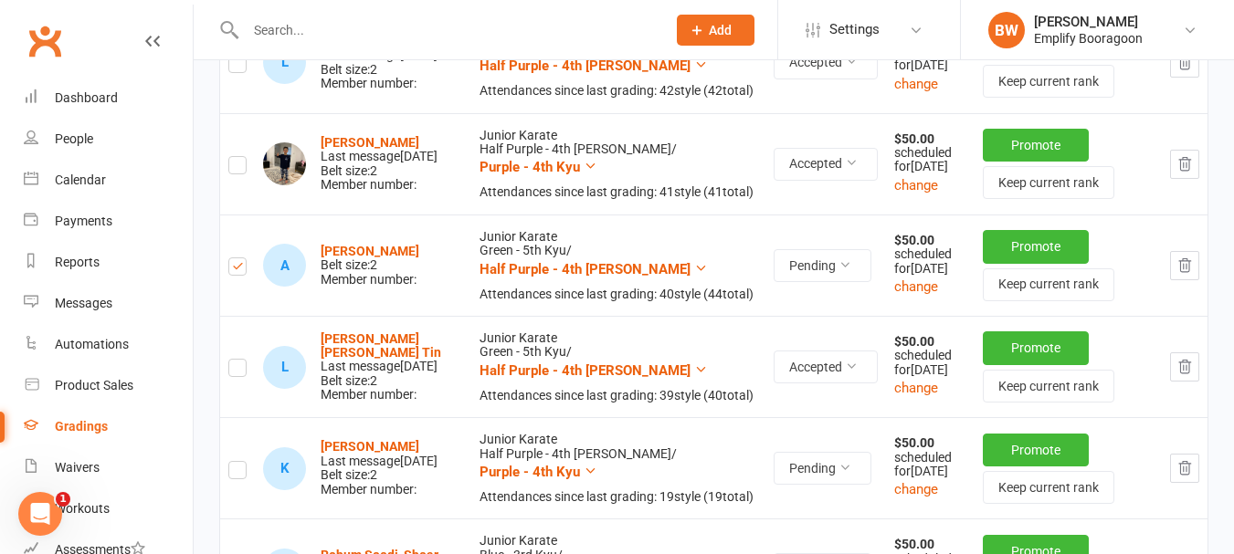
scroll to position [0, 0]
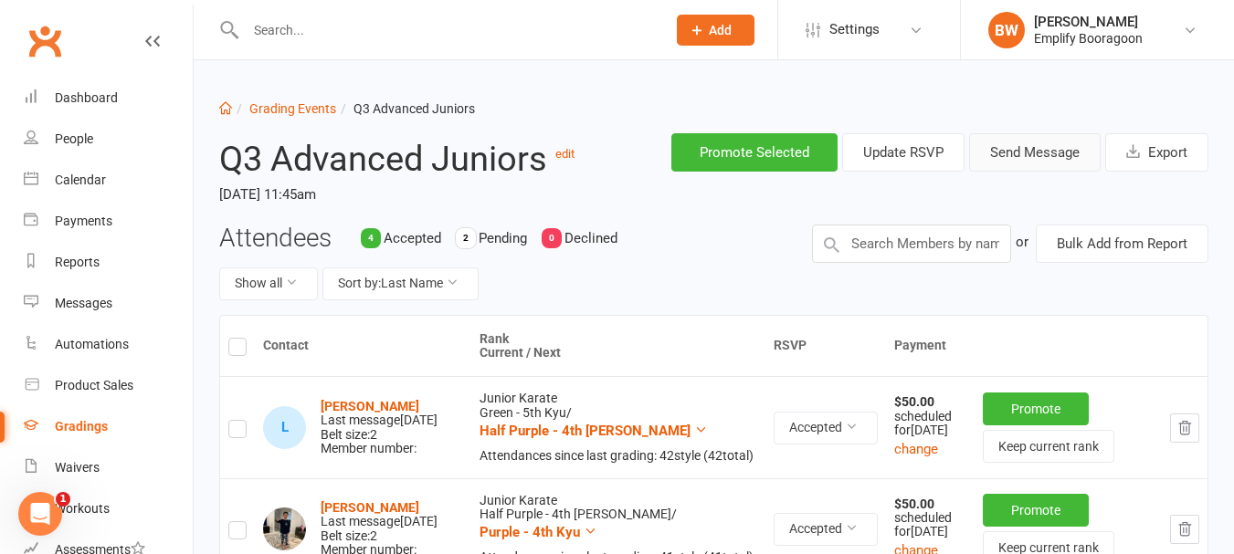
click at [1038, 153] on button "Send Message" at bounding box center [1034, 152] width 131 height 38
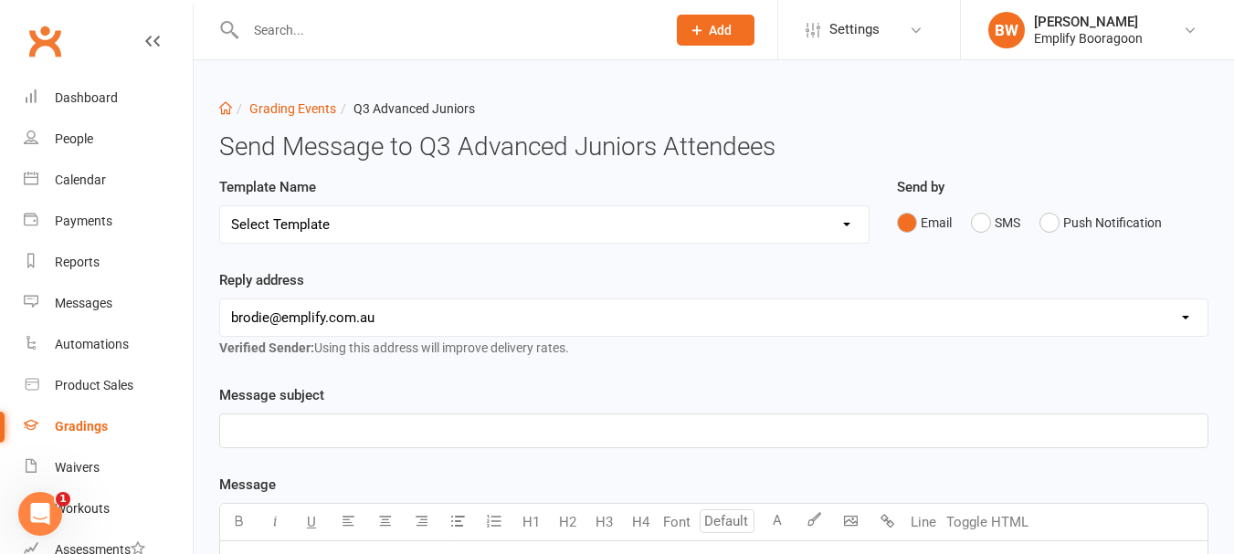
click at [807, 221] on select "Select Template [Email] Confirmation of Successful Grading [Email] Grading Even…" at bounding box center [544, 224] width 648 height 37
select select "2"
click at [220, 206] on select "Select Template [Email] Confirmation of Successful Grading [Email] Grading Even…" at bounding box center [544, 224] width 648 height 37
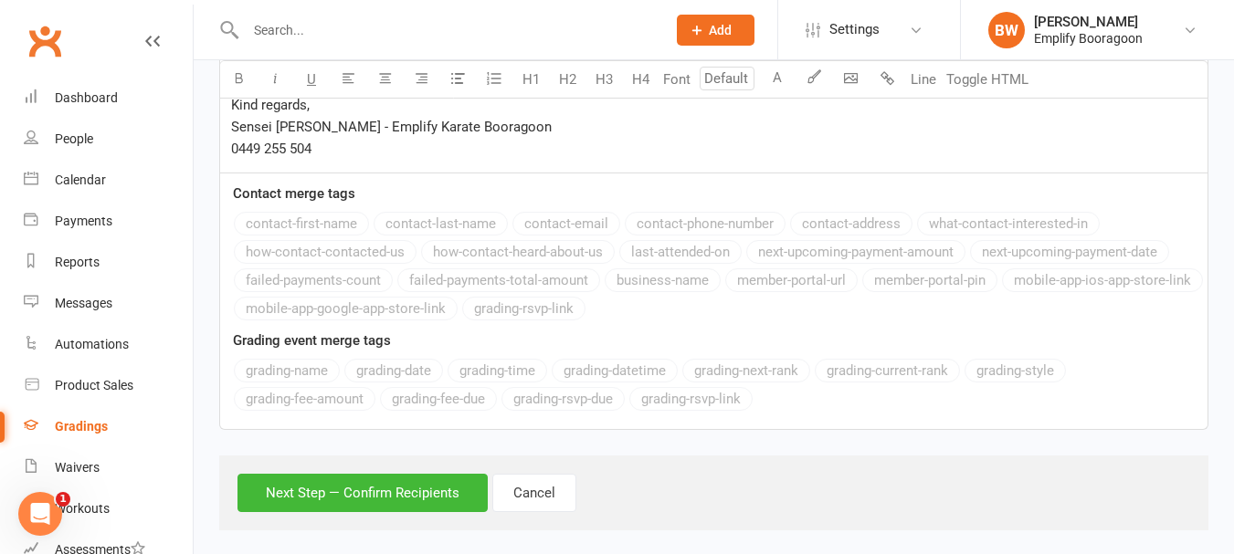
scroll to position [780, 0]
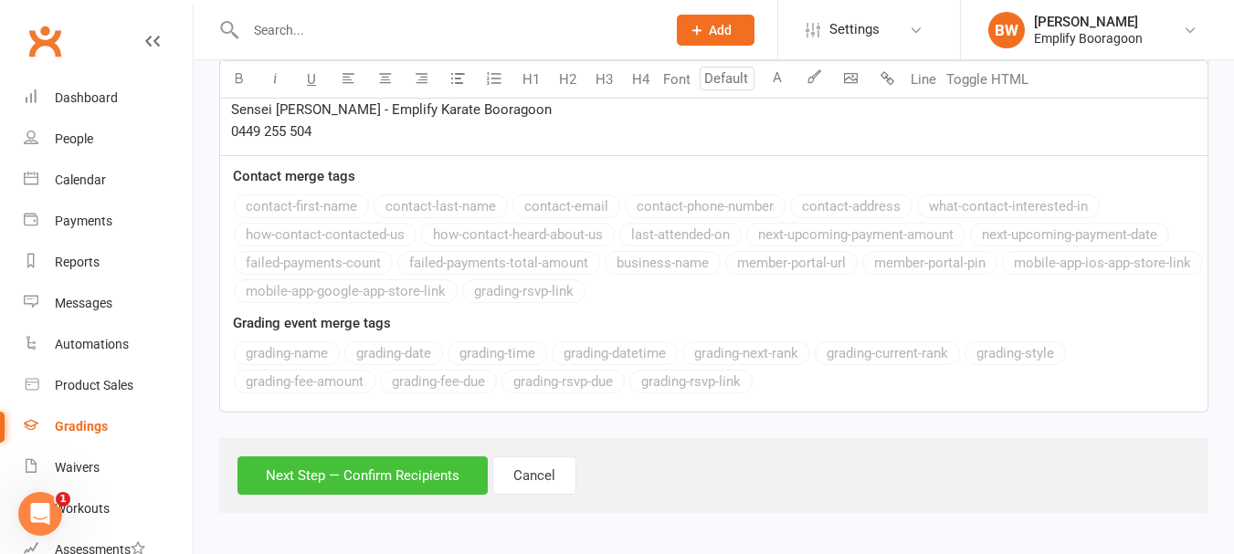
click at [399, 476] on button "Next Step — Confirm Recipients" at bounding box center [362, 476] width 250 height 38
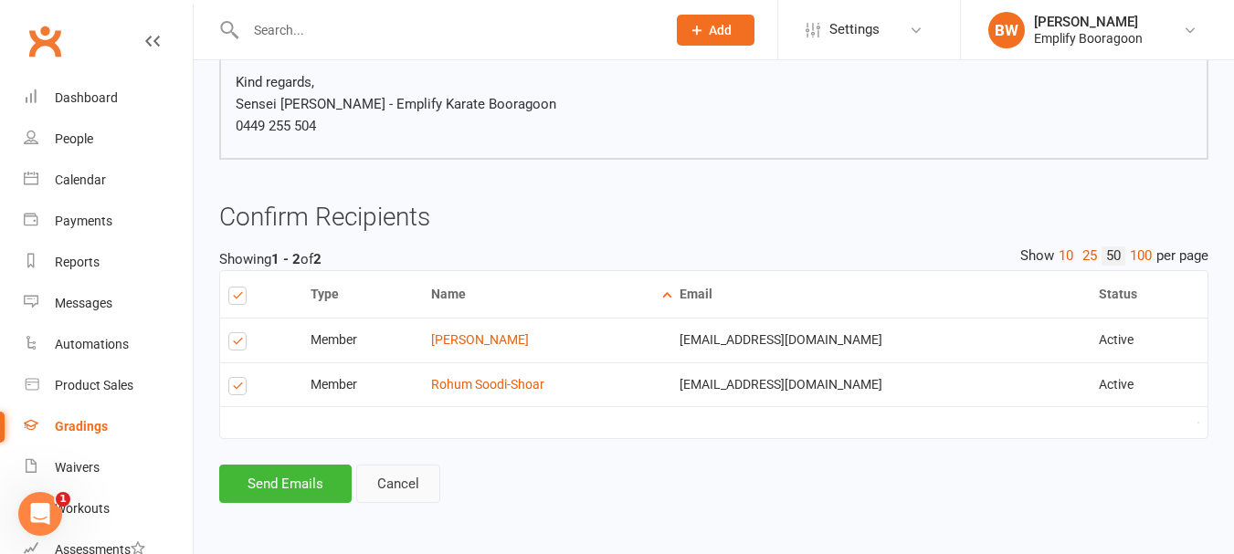
scroll to position [657, 0]
click at [303, 478] on button "Send Emails" at bounding box center [285, 483] width 132 height 38
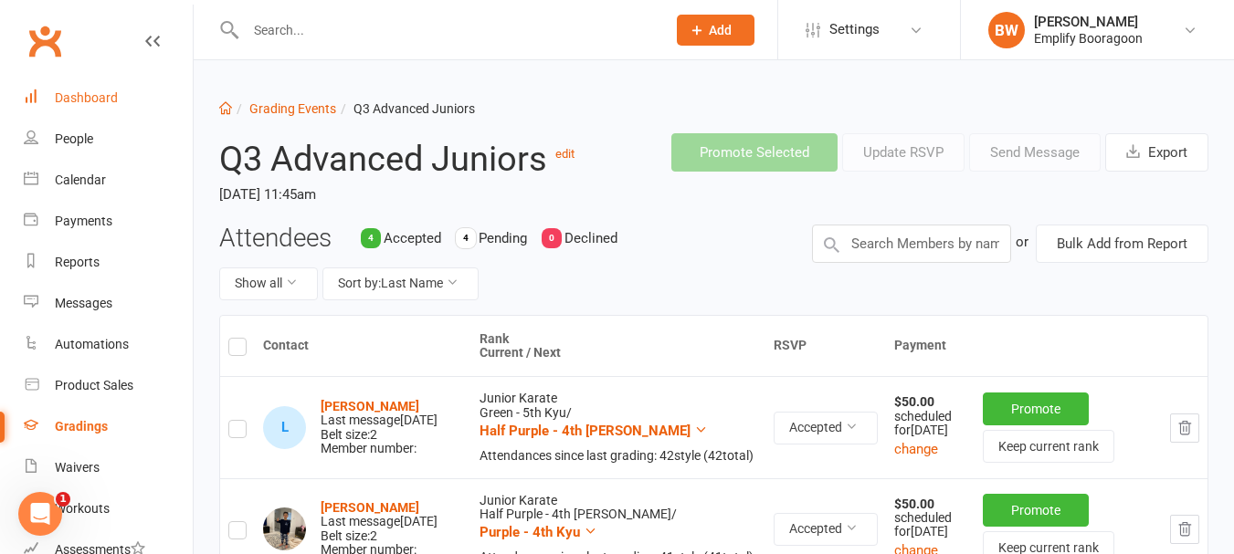
click at [78, 106] on link "Dashboard" at bounding box center [108, 98] width 169 height 41
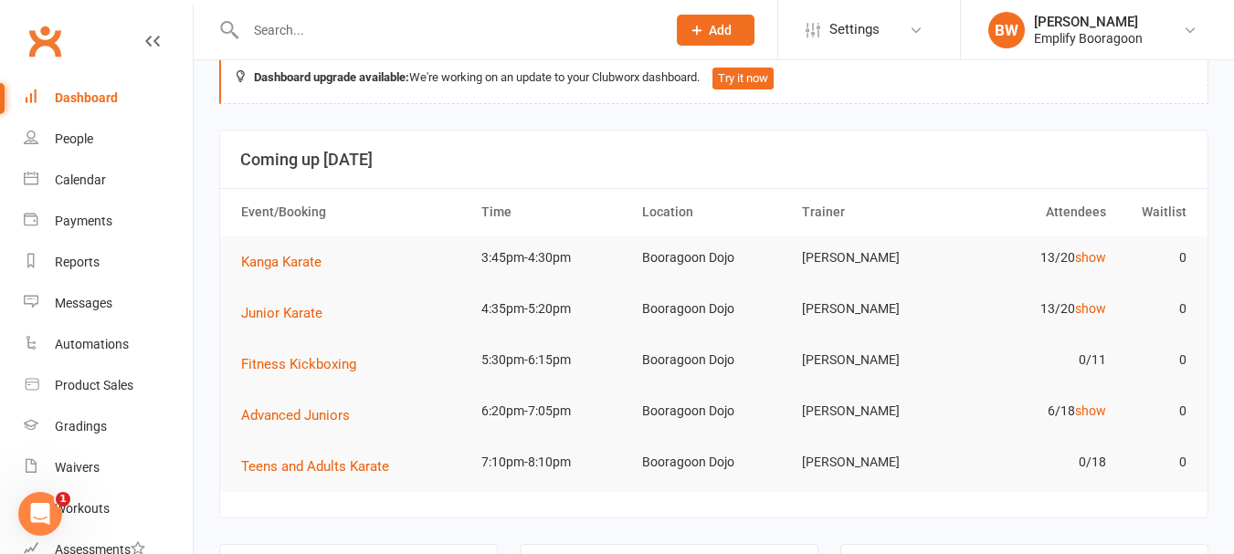
scroll to position [91, 0]
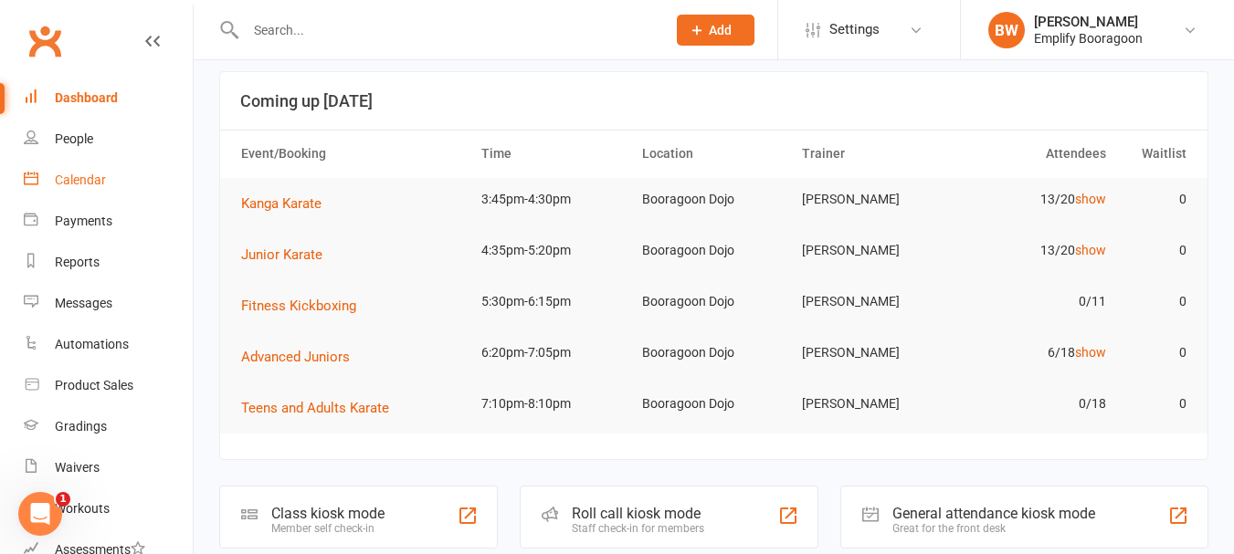
click at [79, 184] on div "Calendar" at bounding box center [80, 180] width 51 height 15
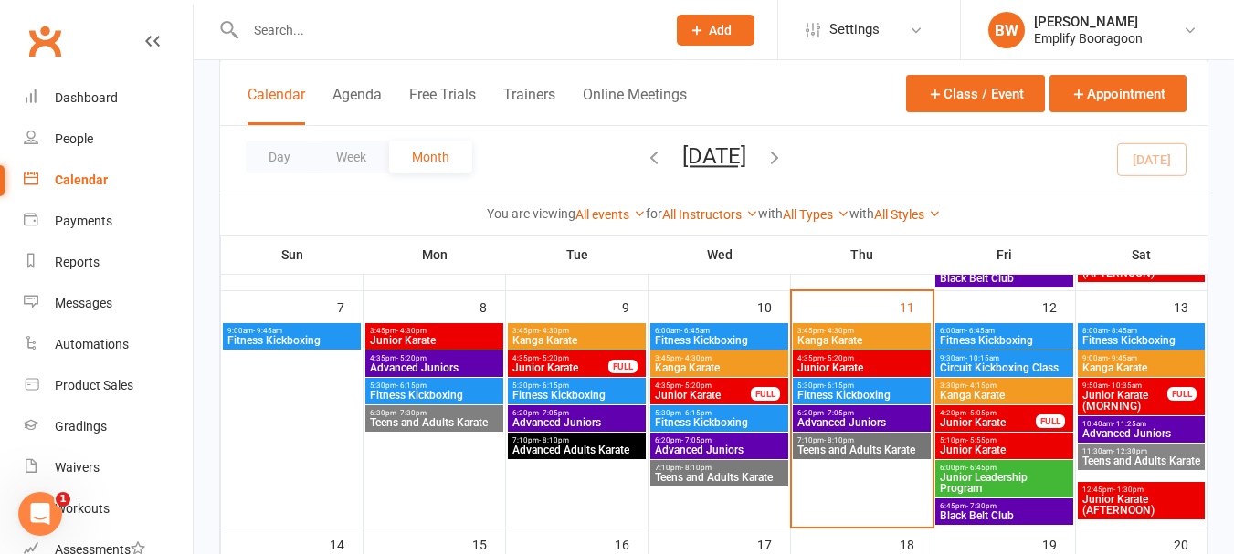
scroll to position [365, 0]
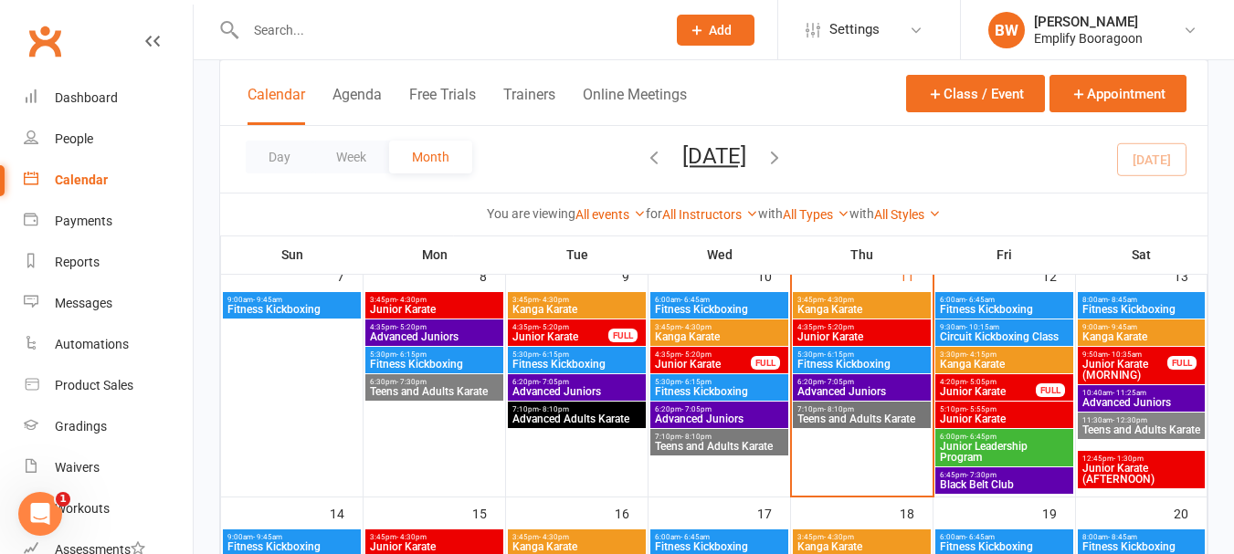
click at [568, 296] on span "3:45pm - 4:30pm" at bounding box center [576, 300] width 131 height 8
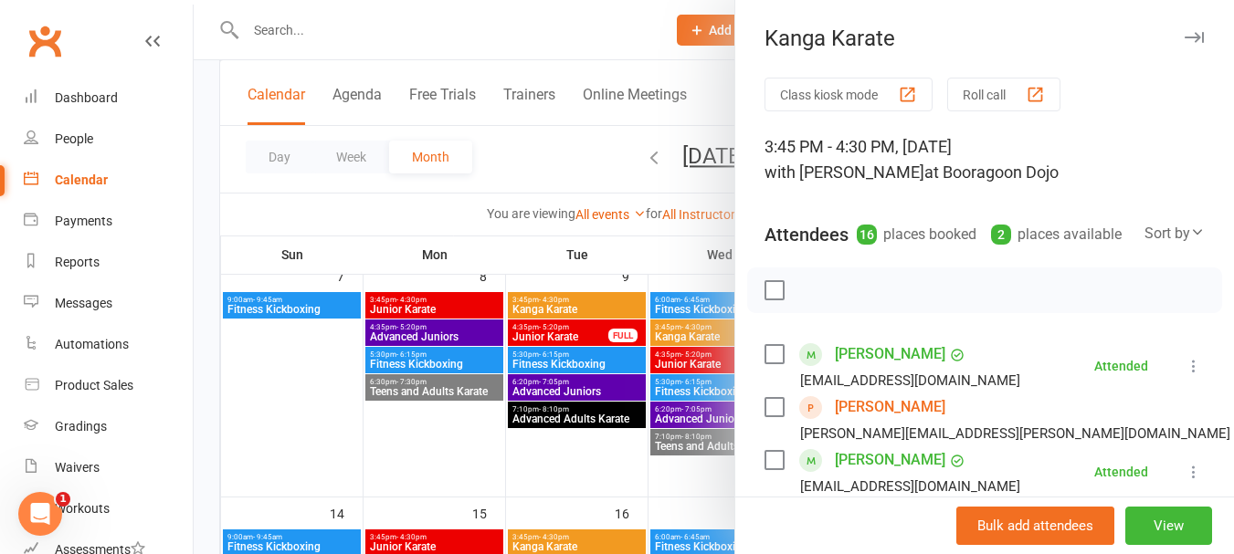
click at [619, 250] on div at bounding box center [714, 277] width 1040 height 554
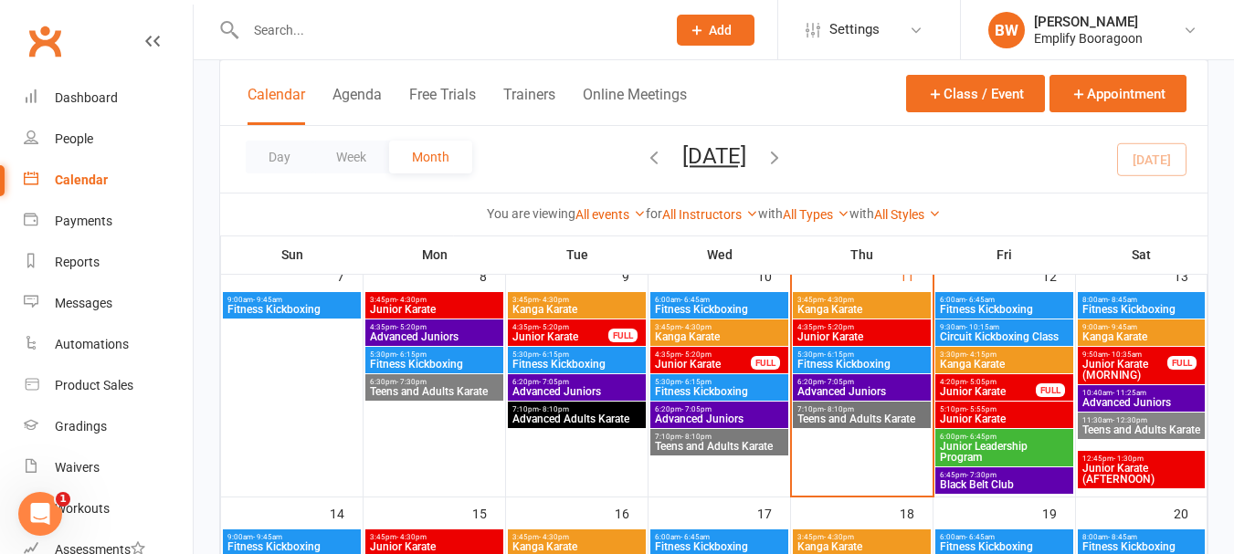
click at [689, 332] on span "Kanga Karate" at bounding box center [719, 336] width 131 height 11
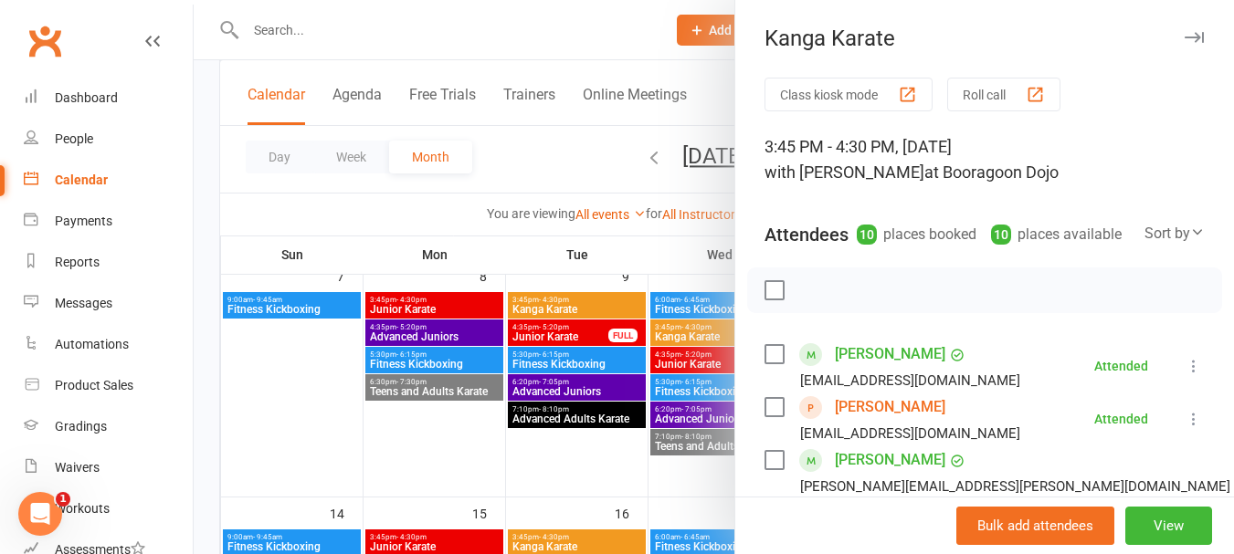
click at [694, 238] on div at bounding box center [714, 277] width 1040 height 554
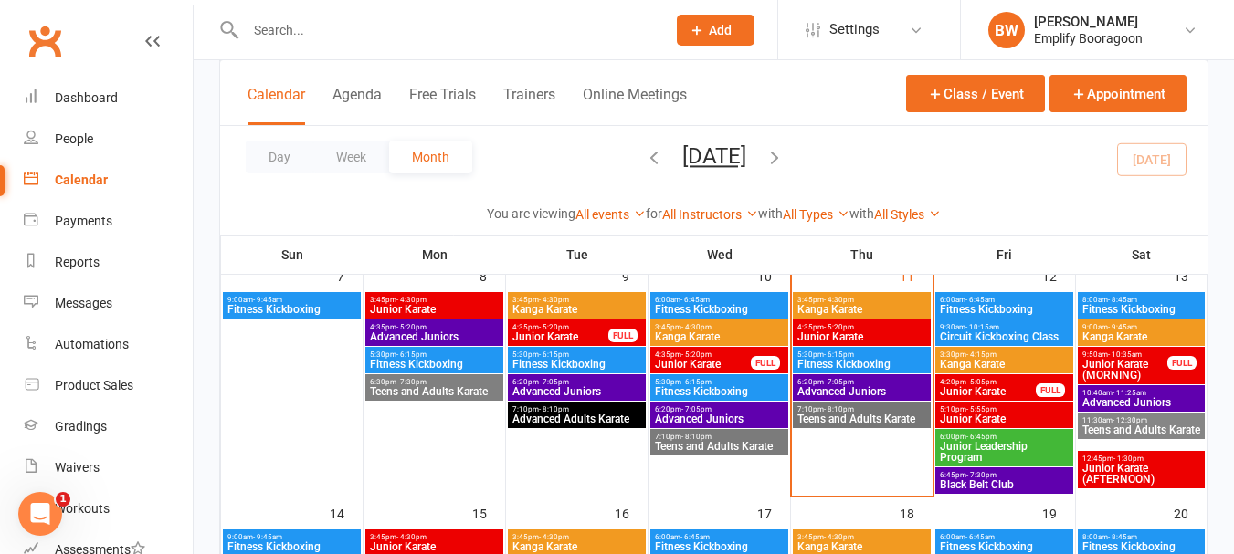
click at [984, 356] on span "- 4:15pm" at bounding box center [981, 355] width 30 height 8
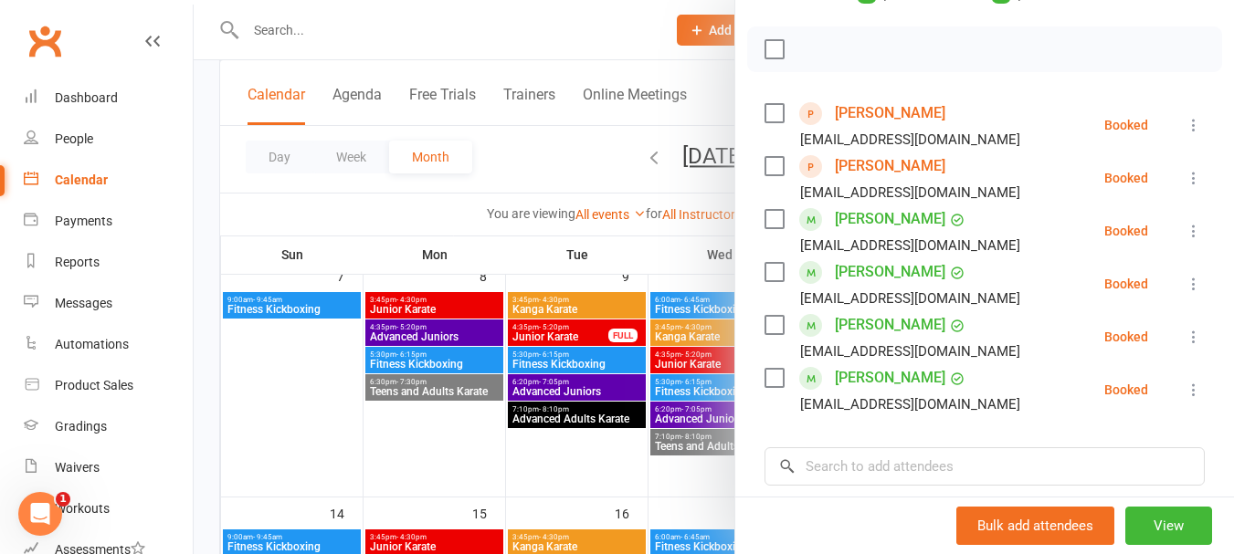
scroll to position [274, 0]
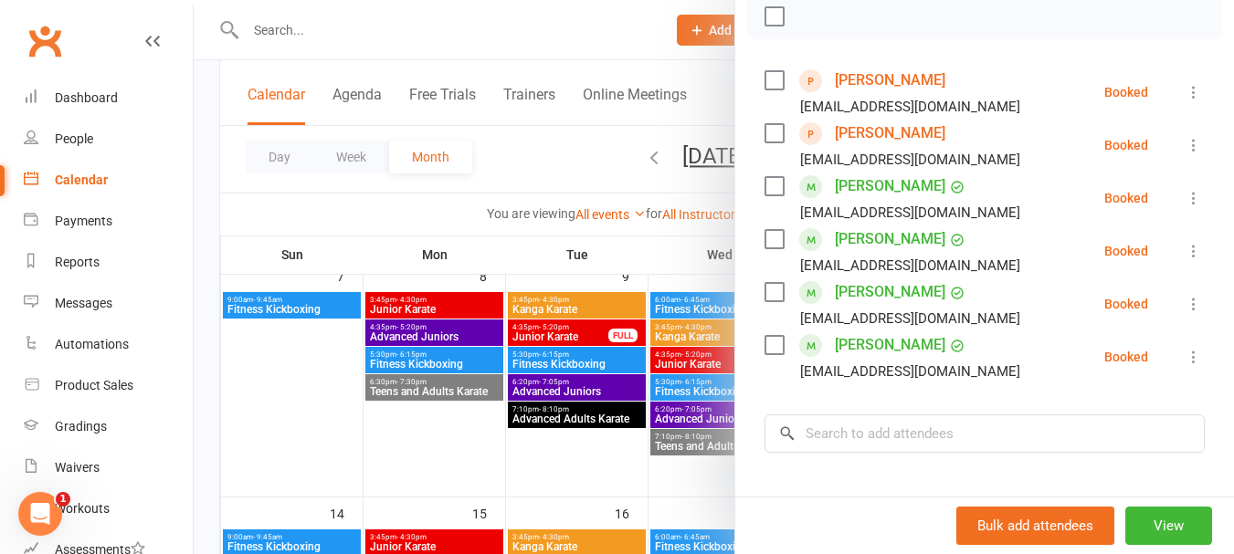
click at [663, 205] on div at bounding box center [714, 277] width 1040 height 554
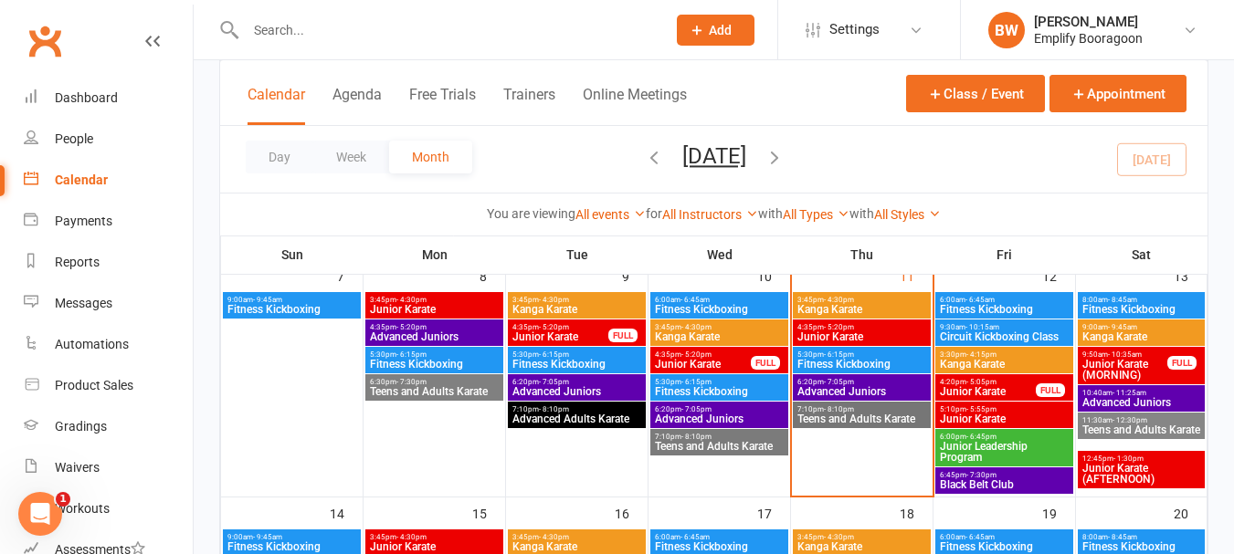
click at [993, 357] on span "- 4:15pm" at bounding box center [981, 355] width 30 height 8
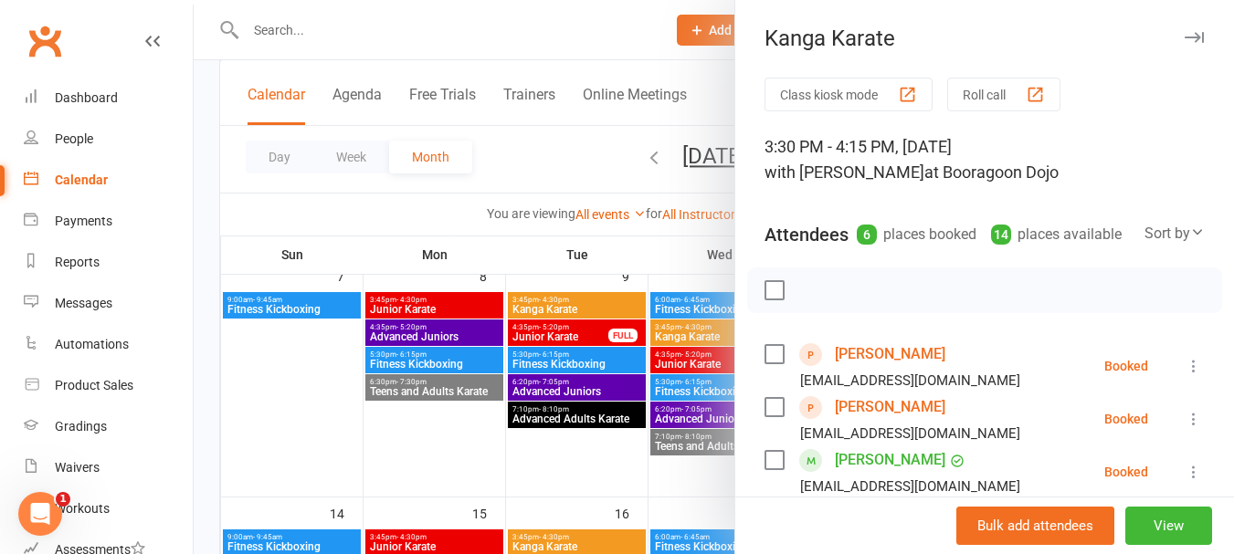
click at [689, 257] on div at bounding box center [714, 277] width 1040 height 554
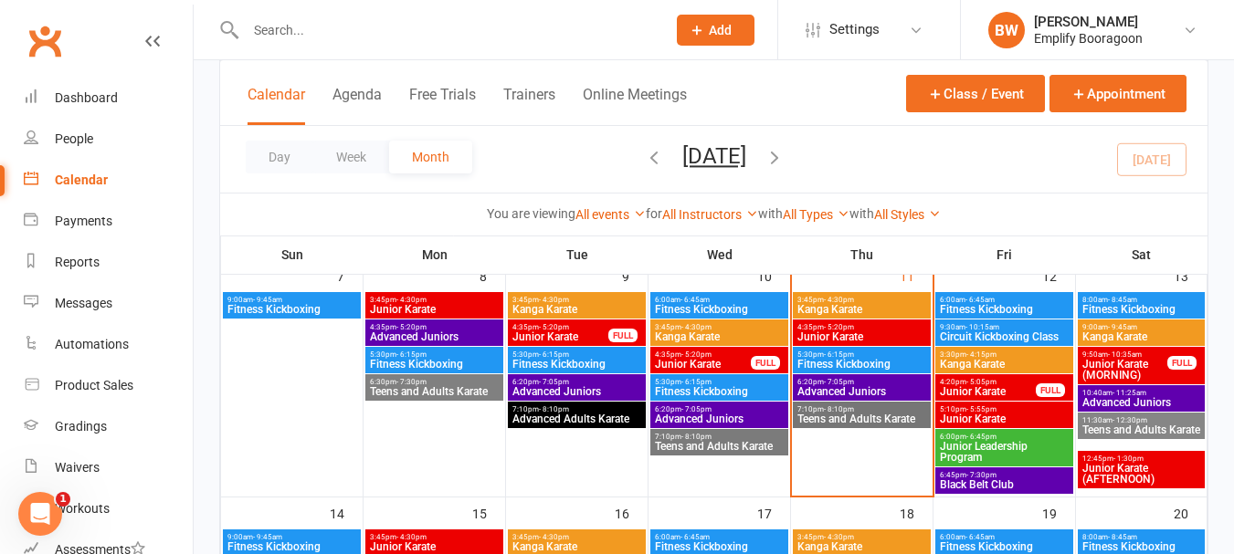
click at [963, 395] on span "Junior Karate" at bounding box center [988, 391] width 98 height 11
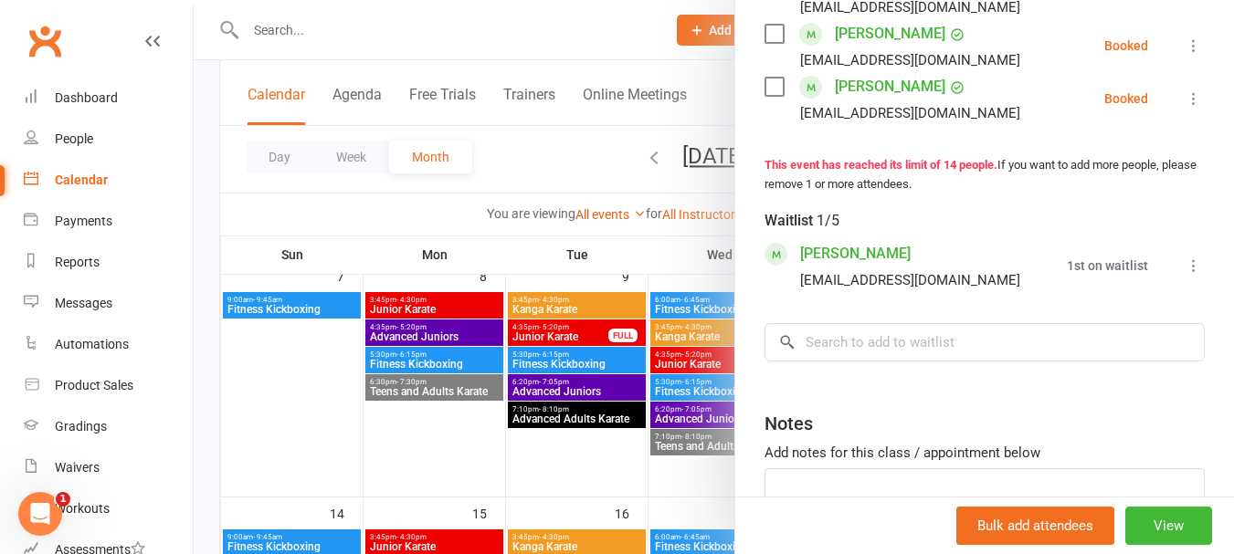
scroll to position [1129, 0]
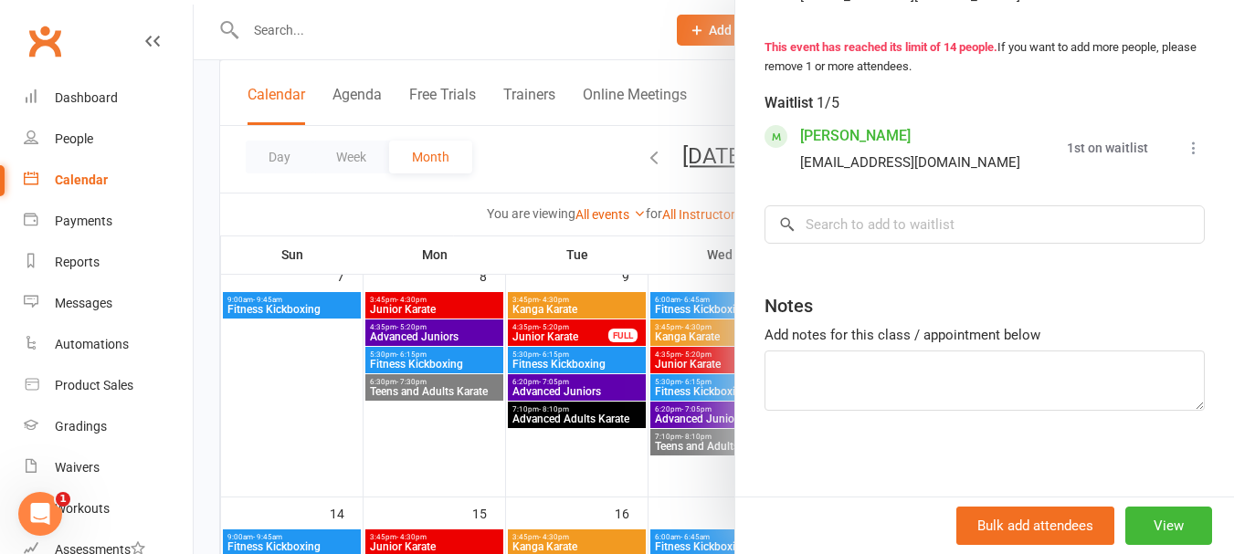
click at [538, 251] on div at bounding box center [714, 277] width 1040 height 554
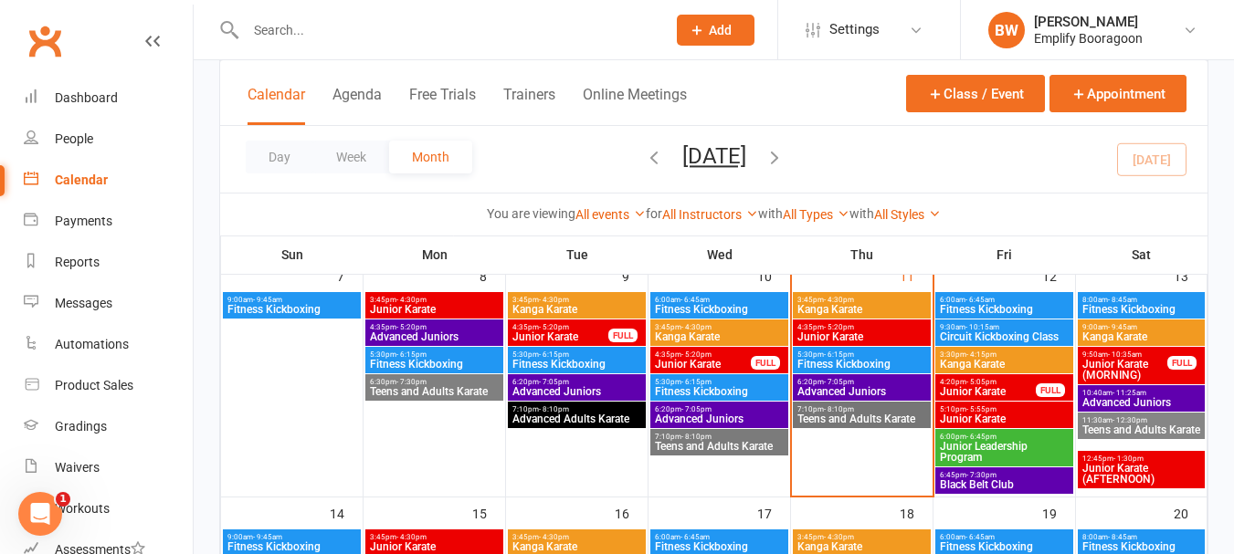
click at [951, 415] on span "Junior Karate" at bounding box center [1004, 419] width 131 height 11
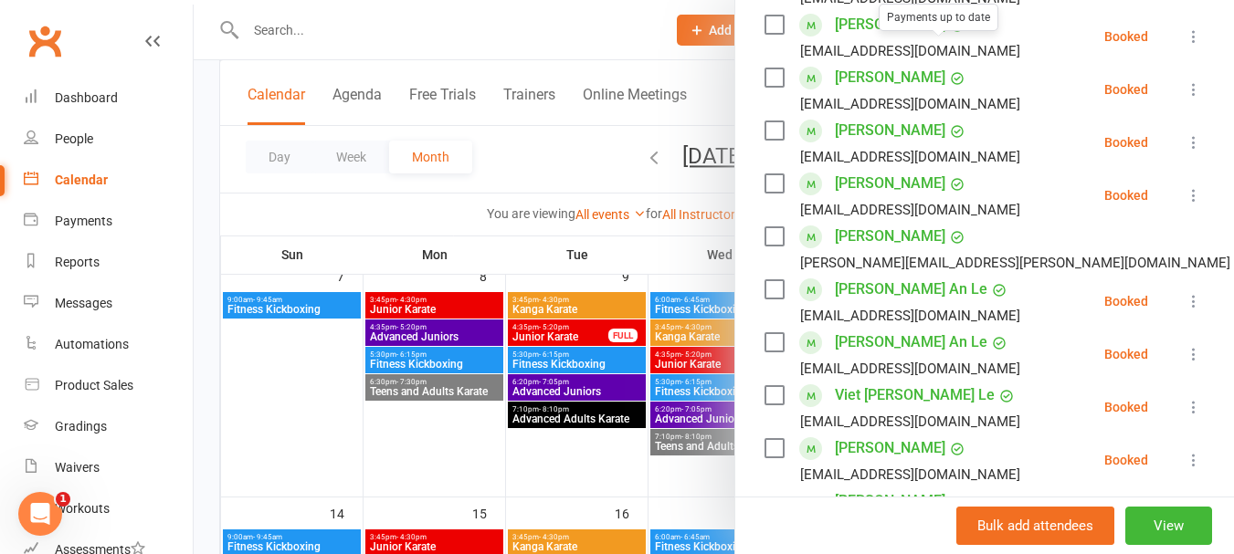
scroll to position [730, 0]
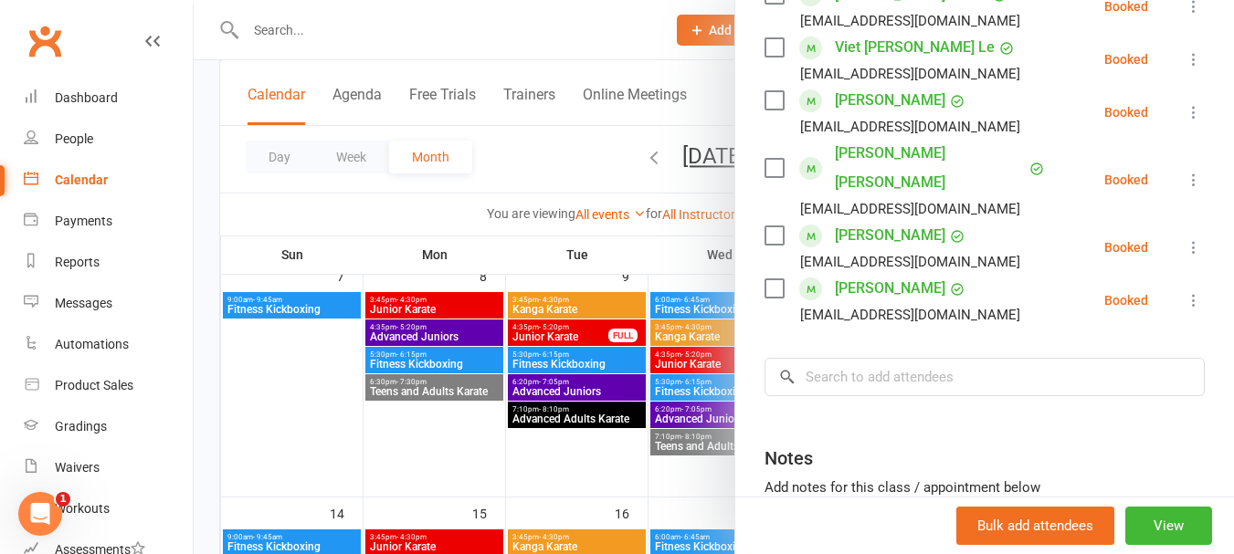
click at [642, 257] on div at bounding box center [714, 277] width 1040 height 554
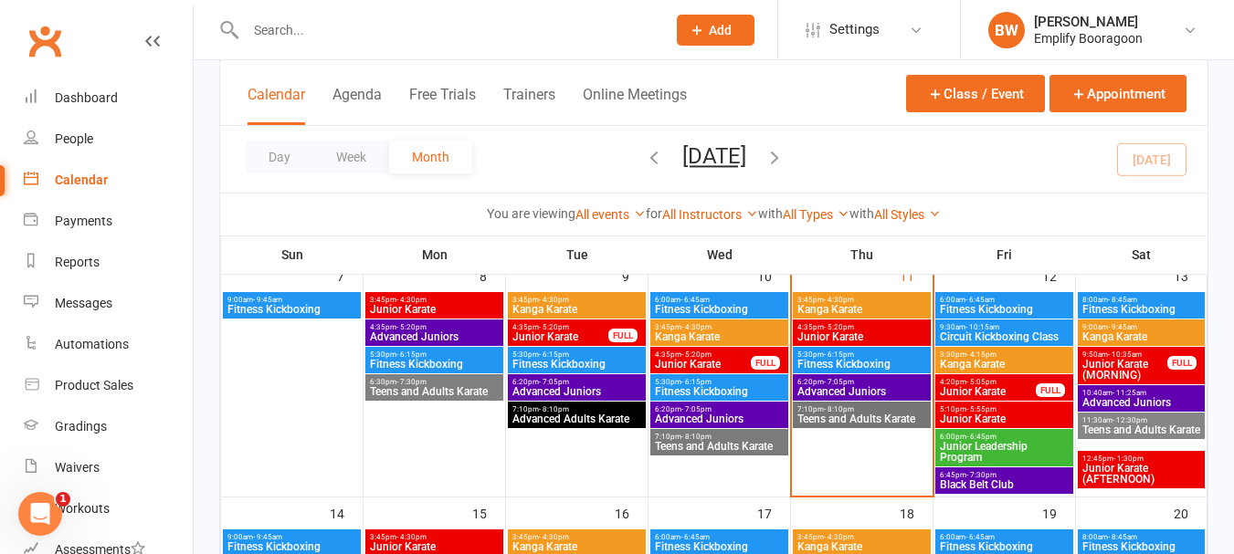
click at [839, 313] on span "Kanga Karate" at bounding box center [861, 309] width 131 height 11
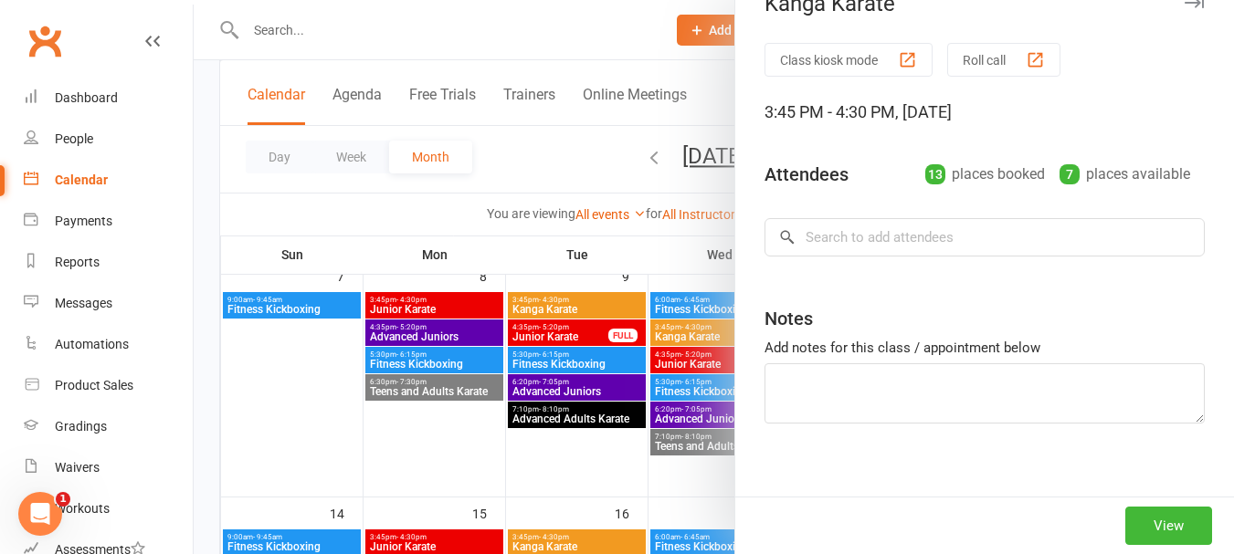
scroll to position [53, 0]
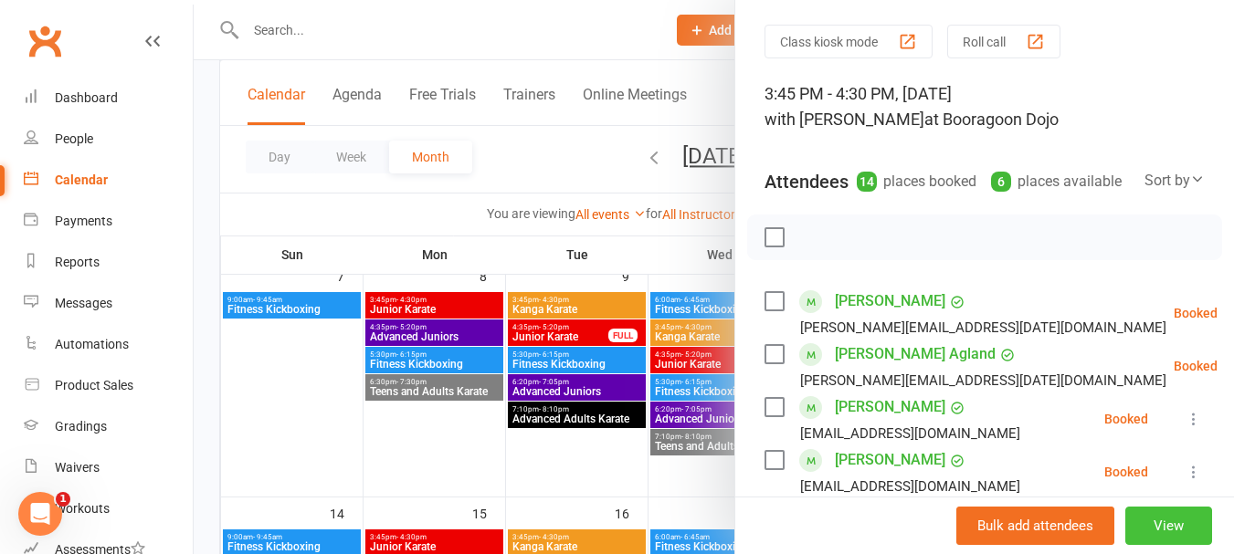
click at [1142, 519] on button "View" at bounding box center [1168, 526] width 87 height 38
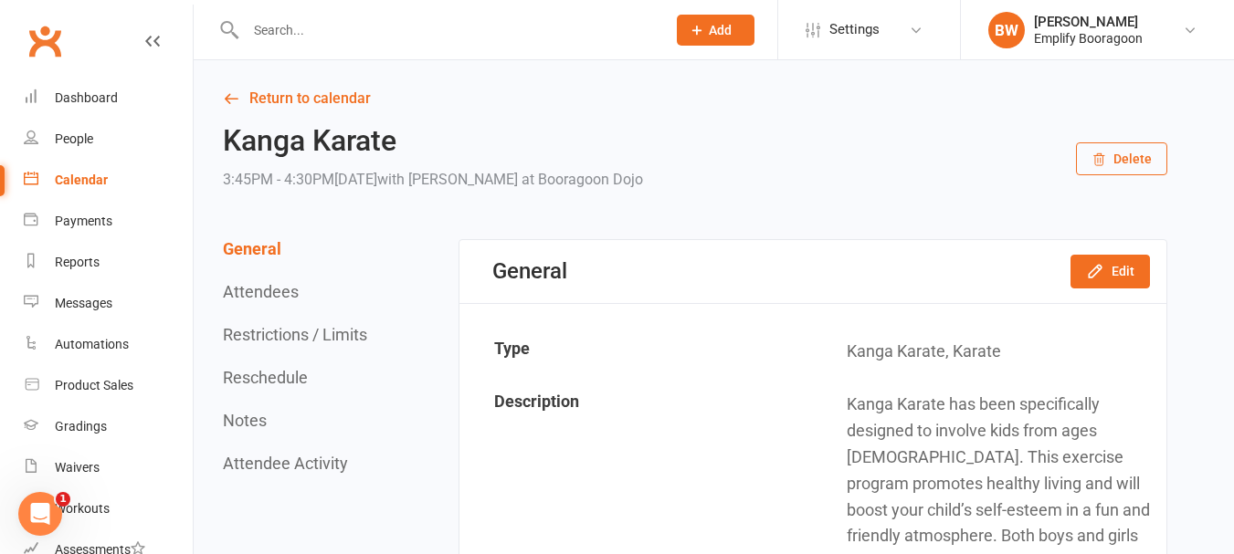
click at [316, 467] on button "Attendee Activity" at bounding box center [285, 463] width 125 height 19
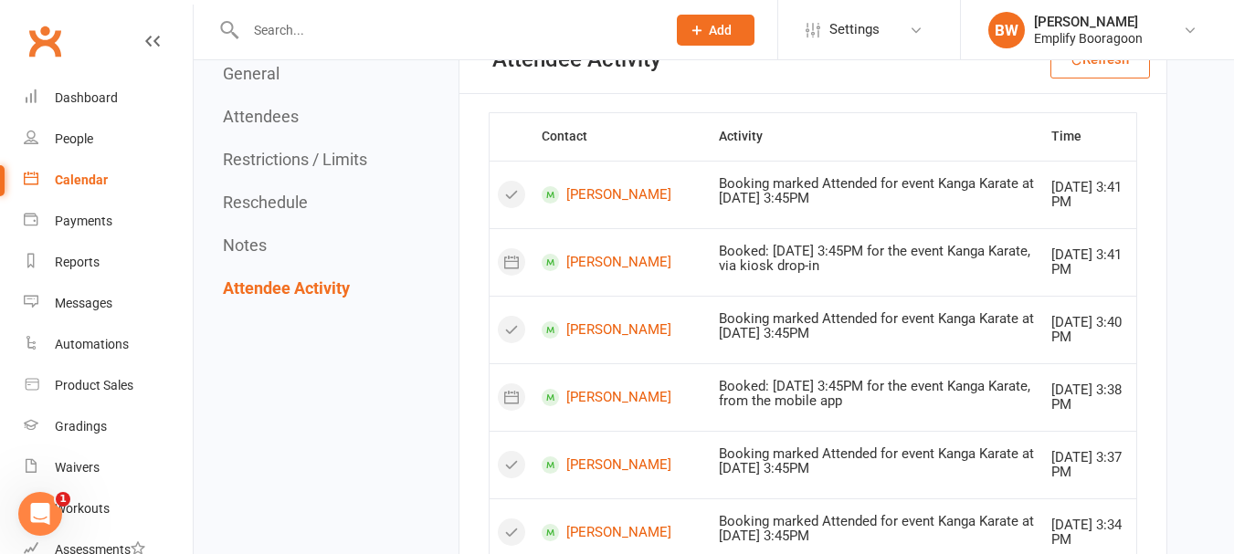
scroll to position [3929, 0]
